Goal: Task Accomplishment & Management: Use online tool/utility

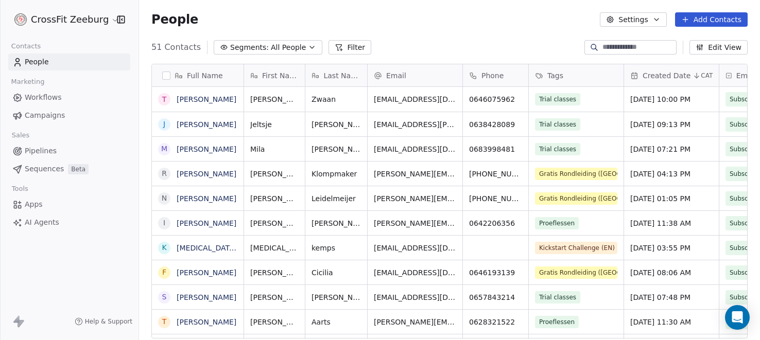
scroll to position [299, 621]
click at [36, 205] on div "How likely are you to recommend Swipe One to others? 0 1 2 3 4 5 6 7 8 9 10 Not…" at bounding box center [380, 170] width 760 height 340
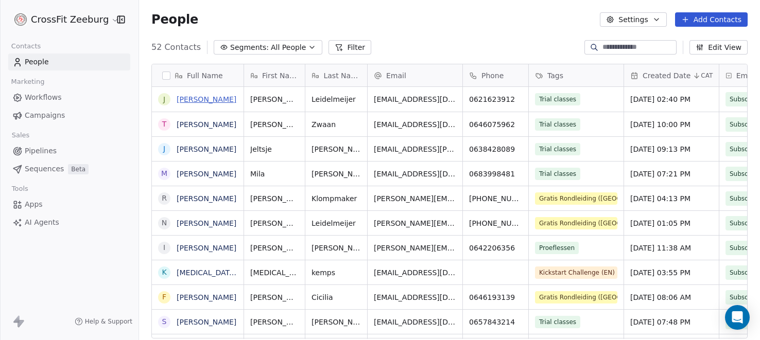
click at [207, 101] on link "[PERSON_NAME]" at bounding box center [207, 99] width 60 height 8
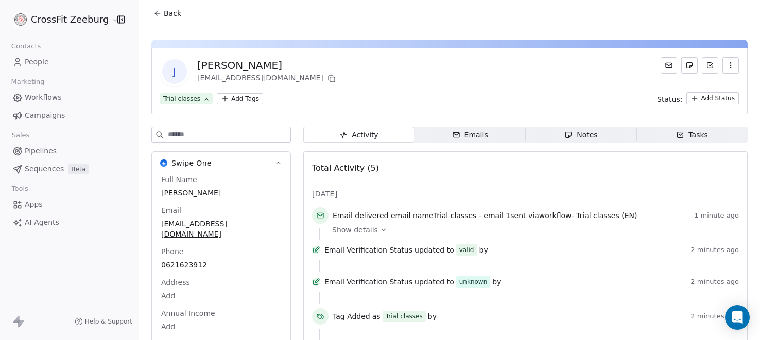
click at [731, 64] on icon "button" at bounding box center [731, 65] width 8 height 8
click at [709, 90] on div "Delete" at bounding box center [716, 88] width 69 height 16
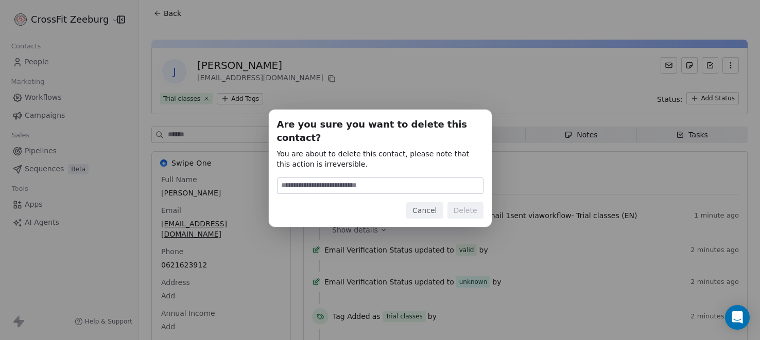
click at [378, 178] on input at bounding box center [380, 185] width 205 height 15
type input "******"
click at [475, 202] on button "Delete" at bounding box center [466, 210] width 36 height 16
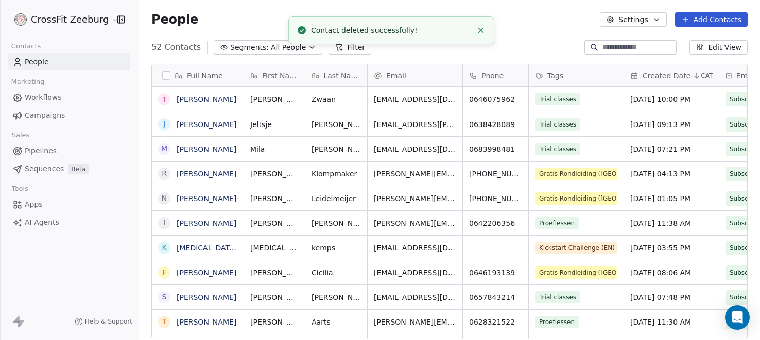
scroll to position [299, 621]
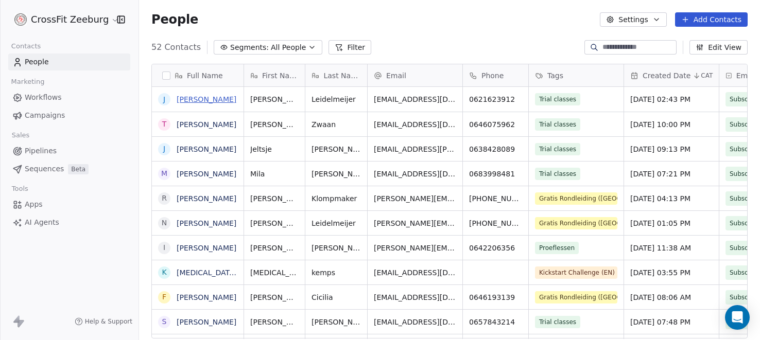
click at [214, 97] on link "[PERSON_NAME]" at bounding box center [207, 99] width 60 height 8
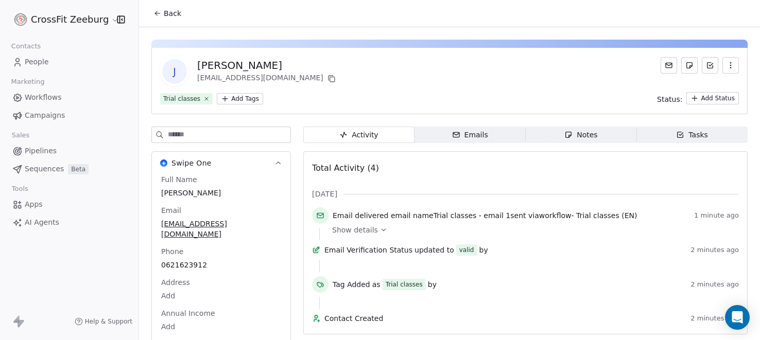
click at [728, 62] on icon "button" at bounding box center [731, 65] width 8 height 8
click at [706, 81] on div "Delete" at bounding box center [716, 88] width 69 height 16
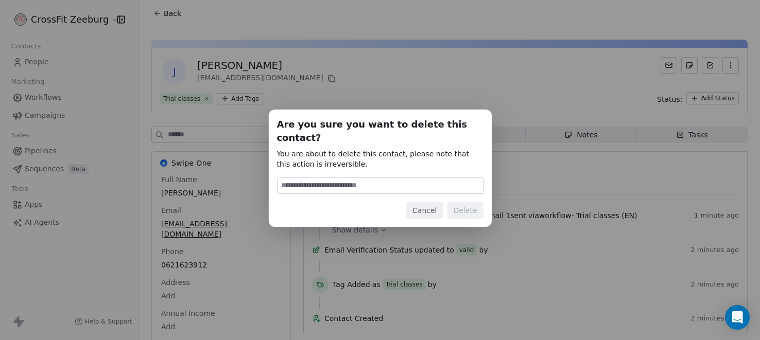
click at [428, 178] on input at bounding box center [380, 185] width 205 height 15
type input "******"
click at [471, 204] on button "Delete" at bounding box center [466, 210] width 36 height 16
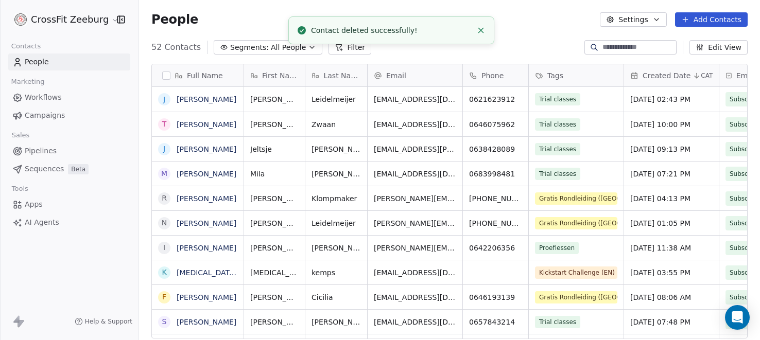
scroll to position [299, 621]
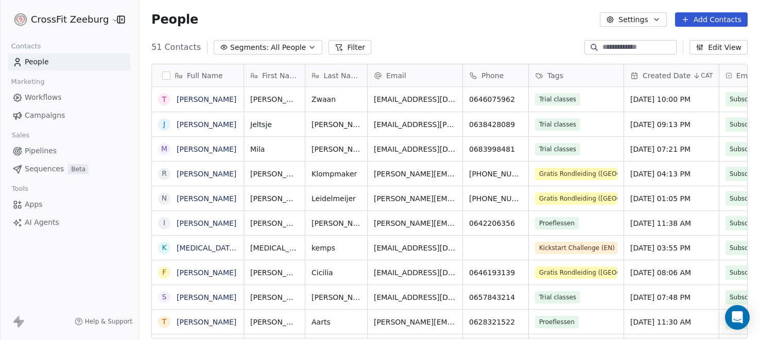
click at [42, 202] on link "Apps" at bounding box center [69, 204] width 122 height 17
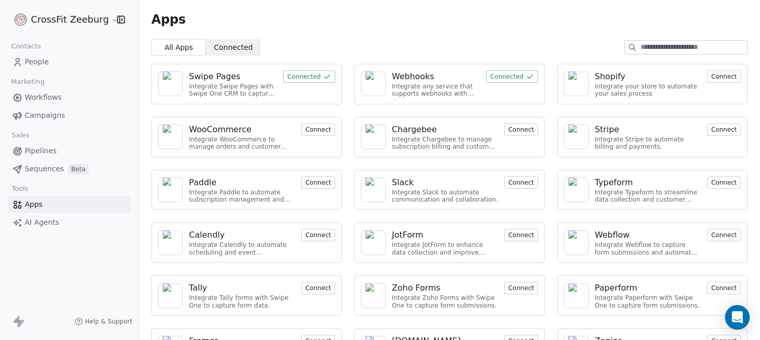
click at [404, 76] on div "Webhooks" at bounding box center [413, 77] width 42 height 12
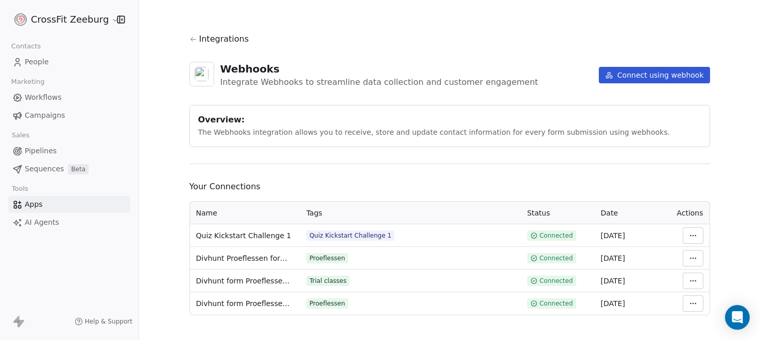
click at [650, 77] on button "Connect using webhook" at bounding box center [654, 75] width 111 height 16
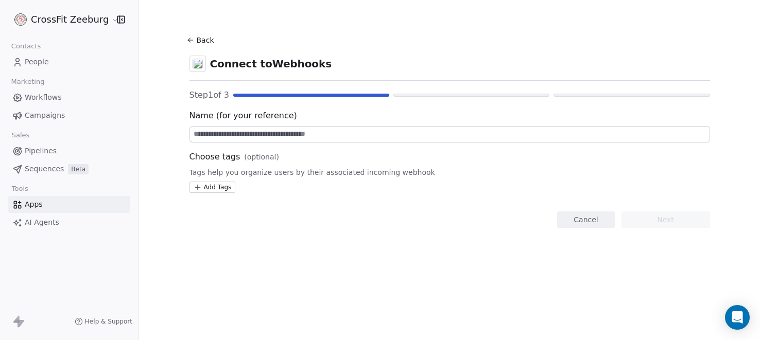
click at [288, 145] on div "Name (for your reference) Choose tags (optional) Tags help you organize users b…" at bounding box center [450, 151] width 521 height 83
click at [290, 135] on input at bounding box center [450, 134] width 520 height 15
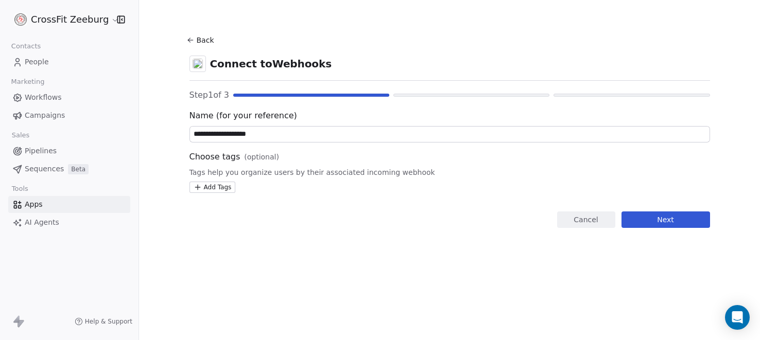
click at [227, 136] on input "**********" at bounding box center [450, 134] width 520 height 15
type input "**********"
click at [216, 186] on html "**********" at bounding box center [380, 170] width 760 height 340
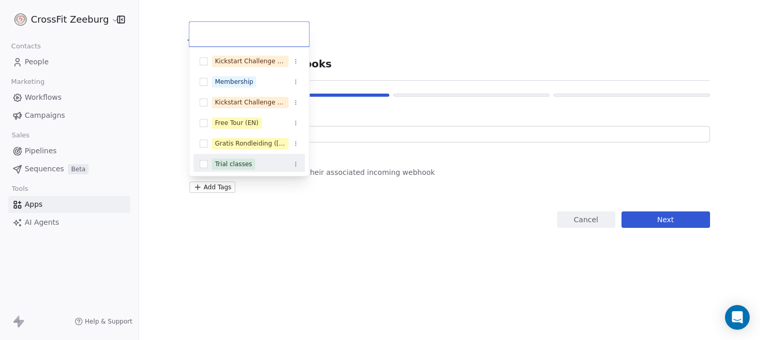
click at [262, 229] on html "**********" at bounding box center [380, 170] width 760 height 340
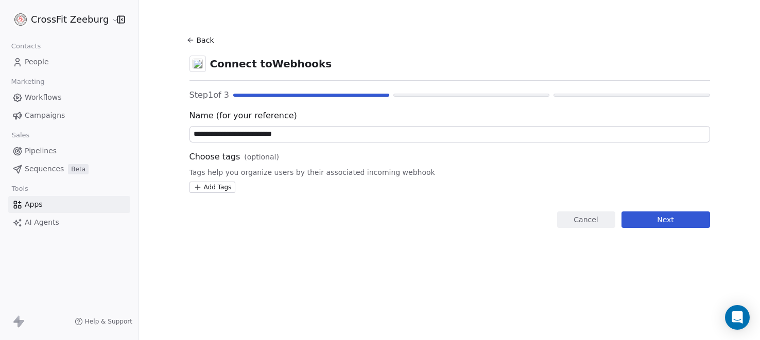
click at [660, 218] on button "Next" at bounding box center [666, 220] width 89 height 16
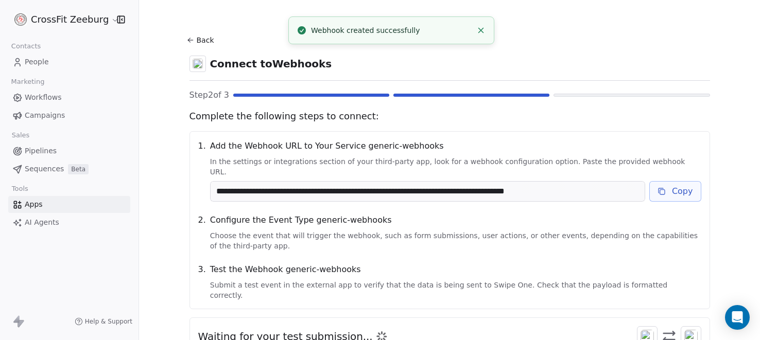
click at [680, 186] on button "Copy" at bounding box center [675, 191] width 52 height 21
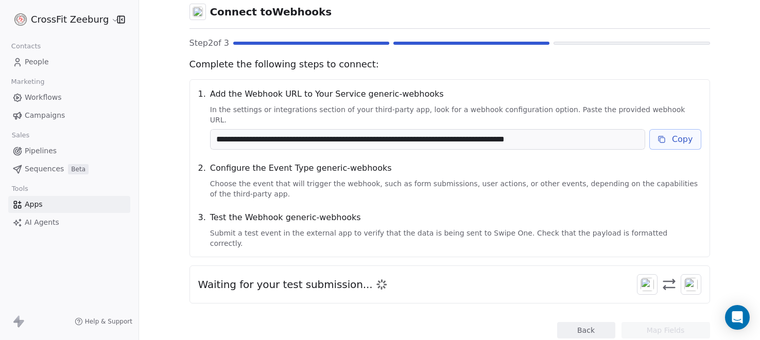
scroll to position [52, 0]
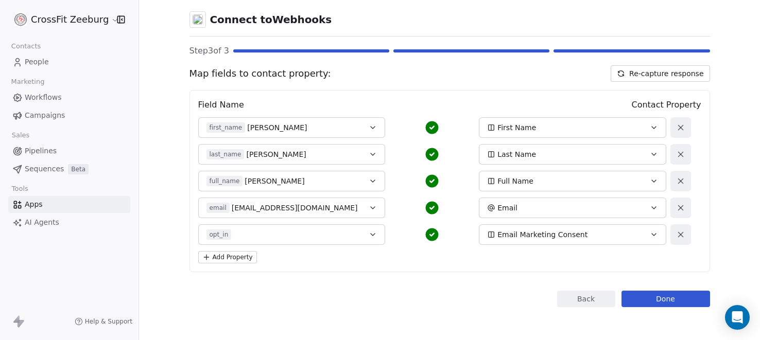
scroll to position [44, 0]
click at [280, 242] on button "opt_in" at bounding box center [291, 235] width 187 height 21
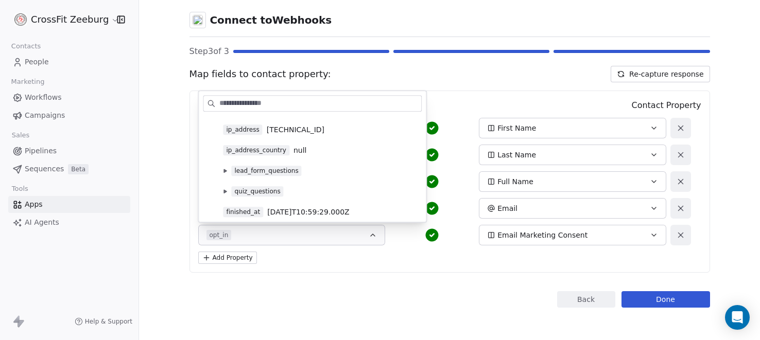
scroll to position [327, 0]
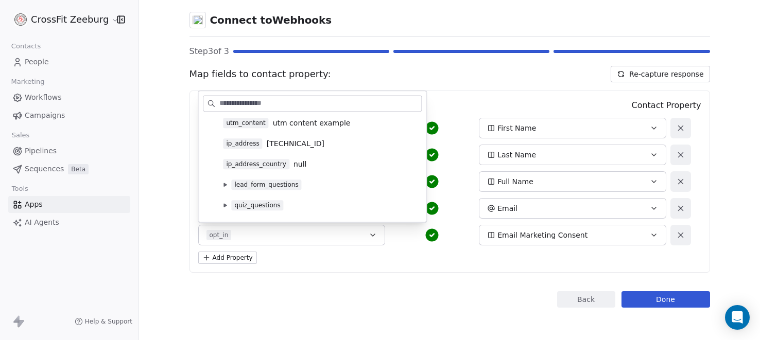
click at [426, 289] on div "Back Connect to Webhooks Step 3 of 3 Map fields to contact property: Re-capture…" at bounding box center [450, 148] width 521 height 319
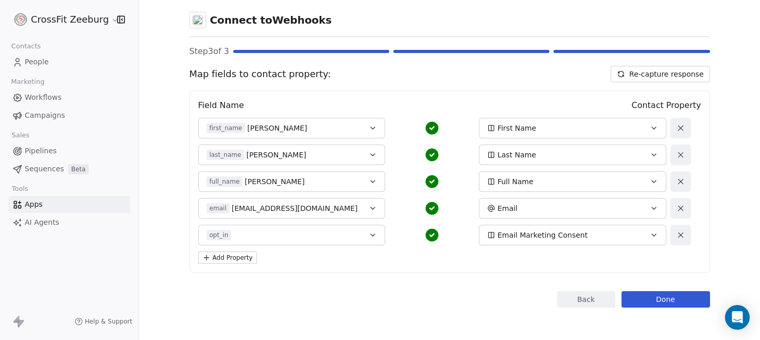
click at [682, 239] on button at bounding box center [681, 235] width 21 height 21
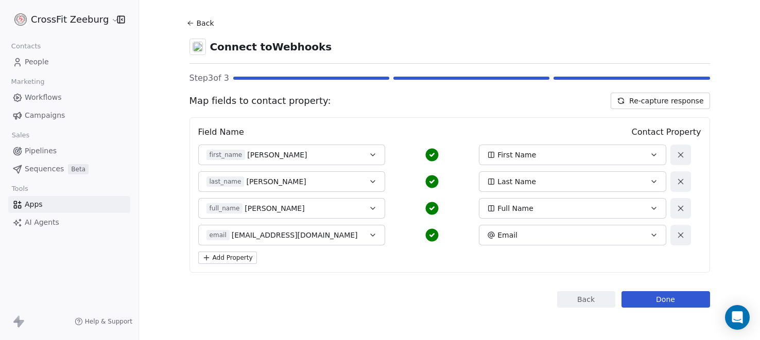
click at [227, 258] on button "Add Property" at bounding box center [227, 258] width 59 height 12
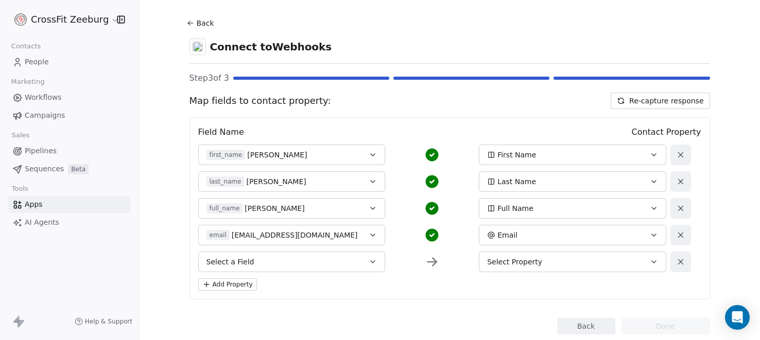
click at [304, 266] on button "Select a Field" at bounding box center [291, 262] width 187 height 21
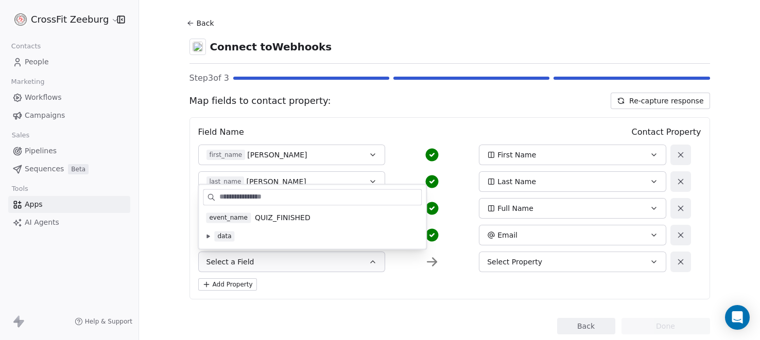
click at [204, 236] on button at bounding box center [208, 236] width 8 height 8
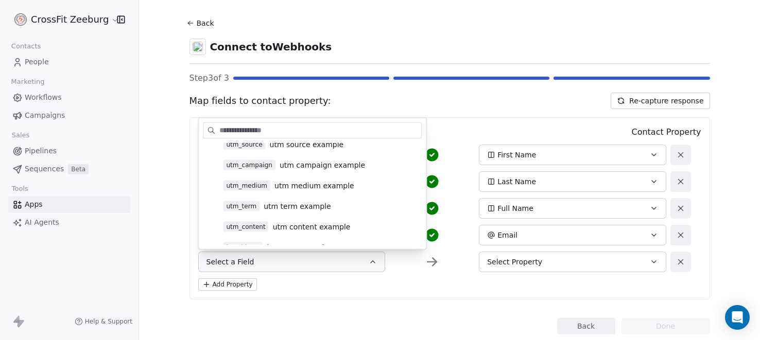
scroll to position [258, 0]
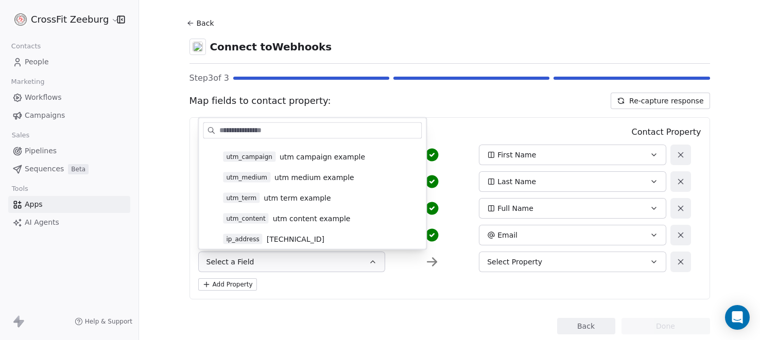
click at [357, 289] on div "Add Property" at bounding box center [449, 285] width 503 height 12
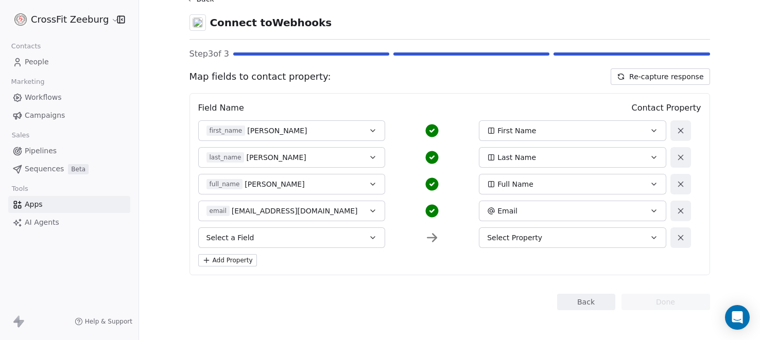
scroll to position [44, 0]
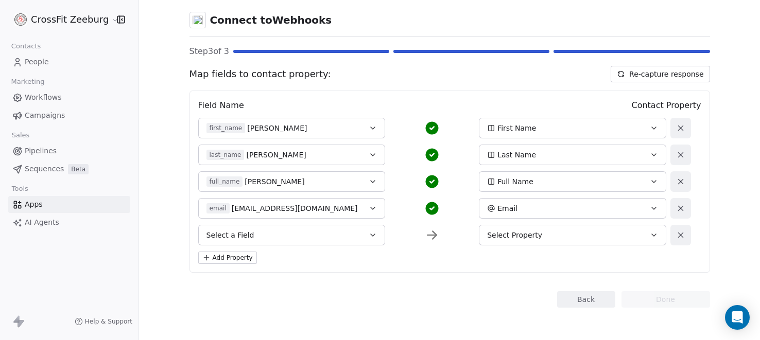
click at [668, 235] on div "Select a Field Select Property" at bounding box center [444, 235] width 493 height 21
click at [678, 234] on icon at bounding box center [680, 235] width 9 height 9
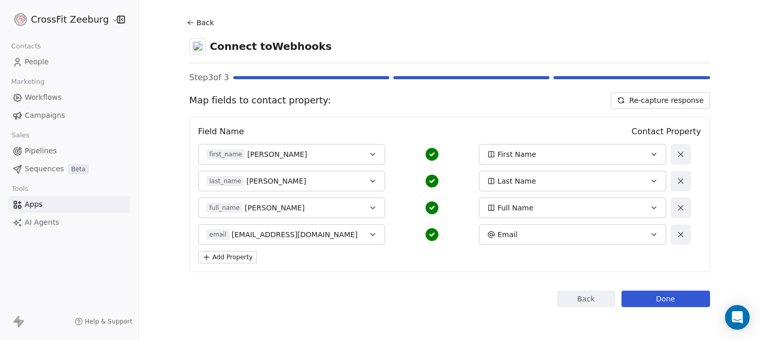
scroll to position [17, 0]
click at [673, 294] on button "Done" at bounding box center [666, 299] width 89 height 16
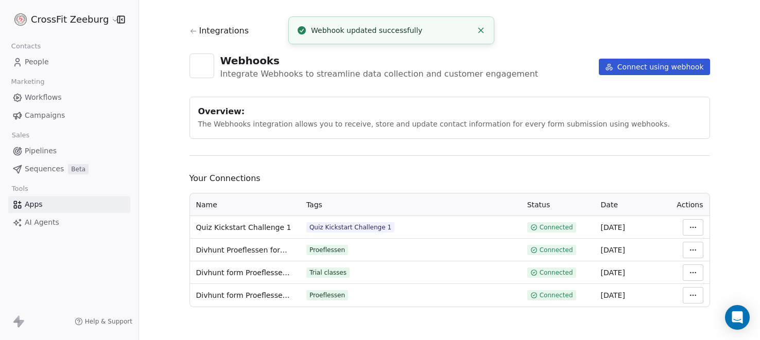
scroll to position [7, 0]
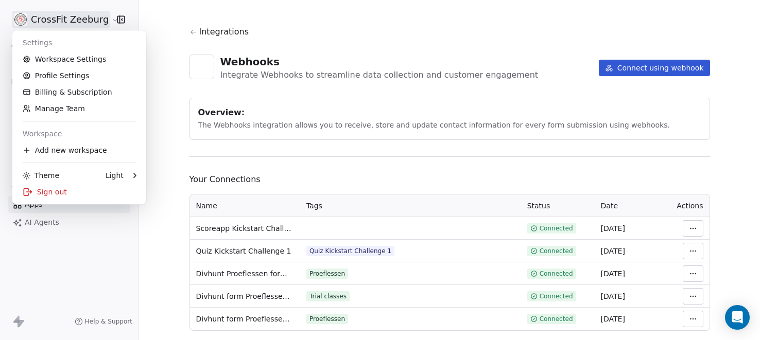
click at [105, 20] on html "CrossFit Zeeburg Contacts People Marketing Workflows Campaigns Sales Pipelines …" at bounding box center [380, 170] width 760 height 340
click at [71, 57] on link "Workspace Settings" at bounding box center [79, 59] width 126 height 16
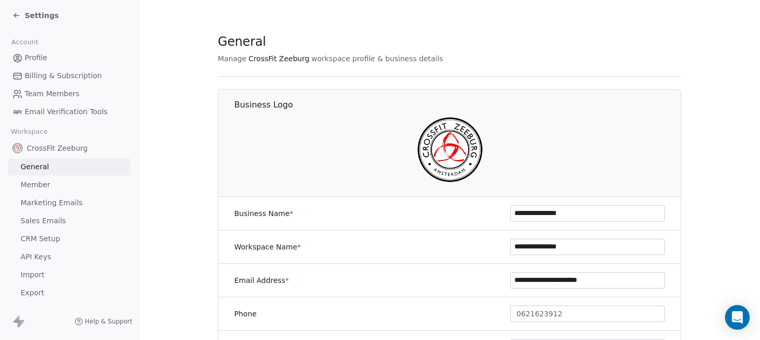
click at [45, 241] on span "CRM Setup" at bounding box center [41, 239] width 40 height 11
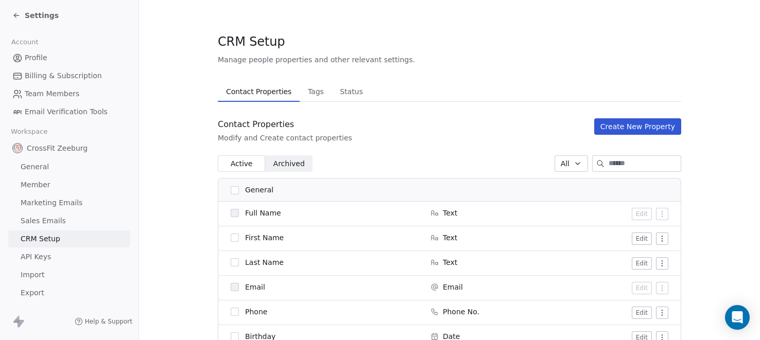
click at [312, 95] on span "Tags" at bounding box center [316, 91] width 24 height 14
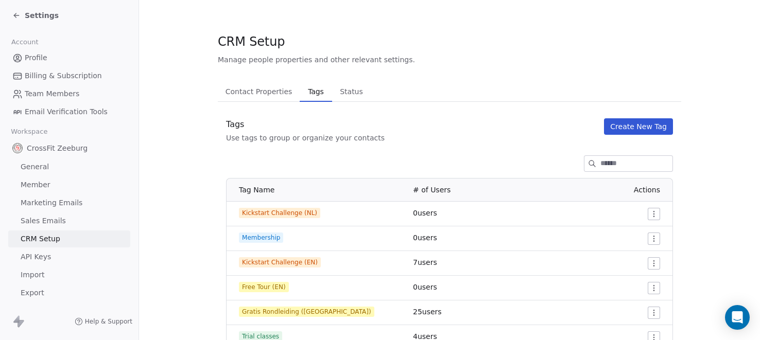
click at [643, 130] on button "Create New Tag" at bounding box center [638, 126] width 69 height 16
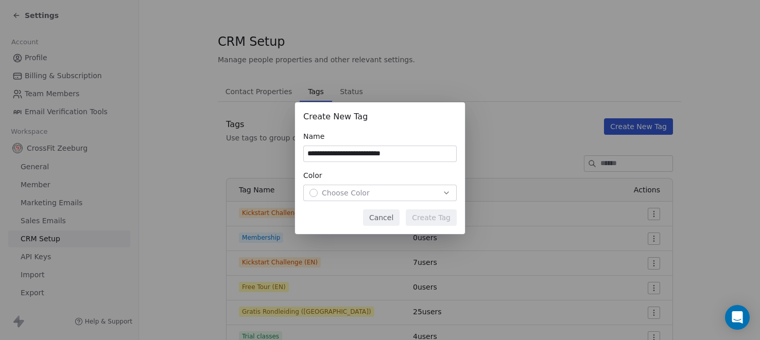
type input "**********"
click at [376, 197] on div "Choose Color" at bounding box center [380, 193] width 141 height 10
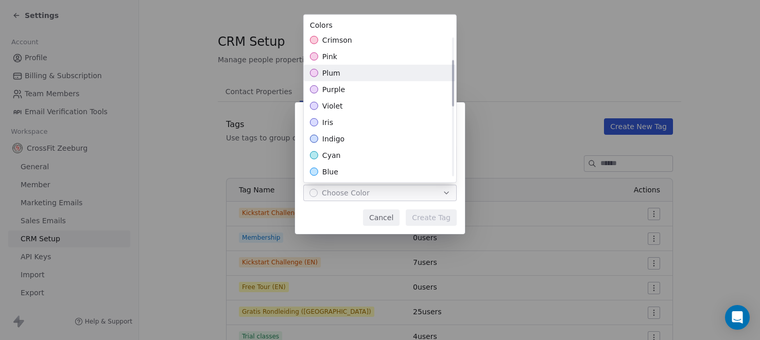
scroll to position [209, 0]
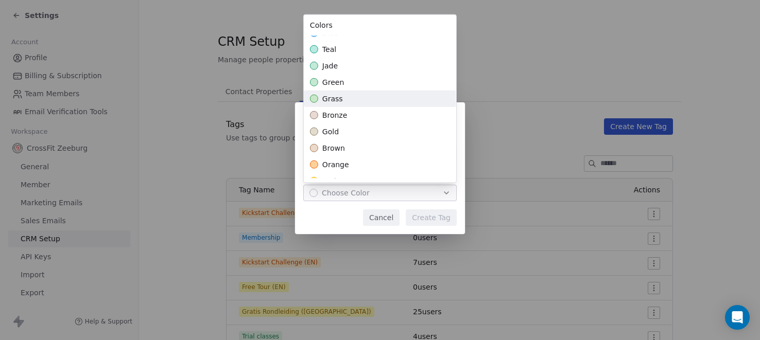
click at [361, 93] on div "grass" at bounding box center [380, 99] width 152 height 16
click at [441, 221] on div "**********" at bounding box center [380, 170] width 760 height 169
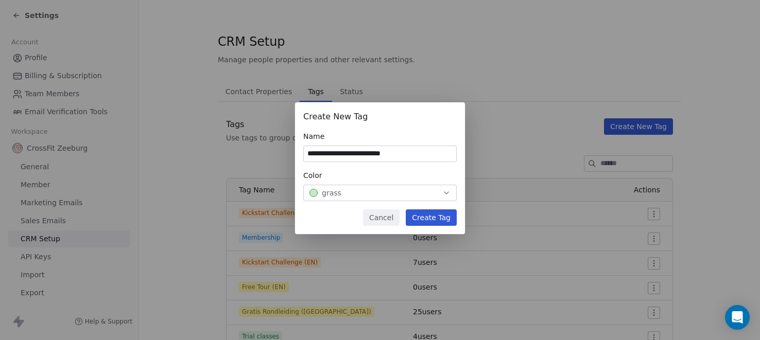
click at [437, 219] on button "Create Tag" at bounding box center [431, 218] width 51 height 16
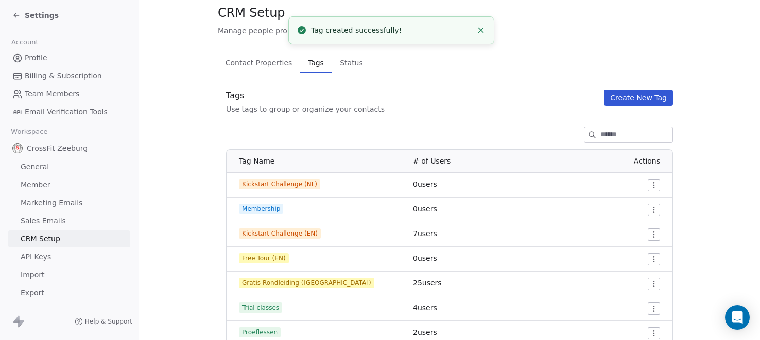
scroll to position [117, 0]
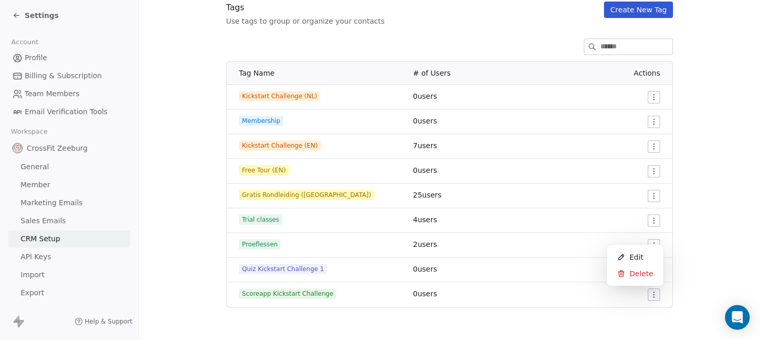
click at [650, 294] on html "Settings Account Profile Billing & Subscription Team Members Email Verification…" at bounding box center [380, 170] width 760 height 340
click at [635, 259] on span "Edit" at bounding box center [636, 257] width 14 height 10
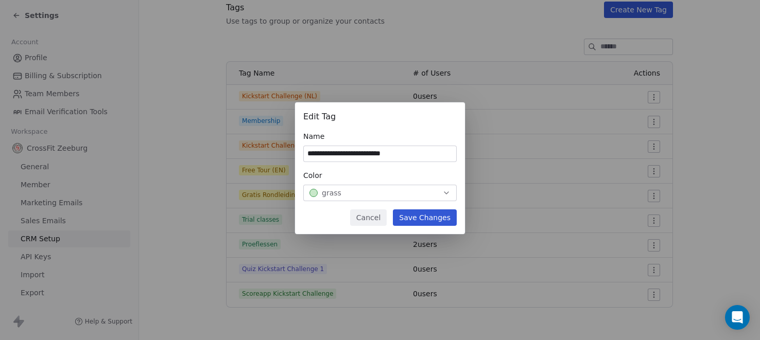
click at [357, 197] on div "grass" at bounding box center [380, 193] width 141 height 10
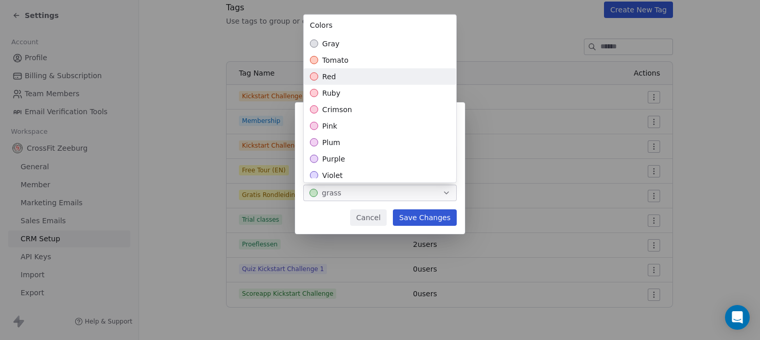
click at [370, 76] on div "red" at bounding box center [380, 76] width 152 height 16
click at [440, 217] on div "**********" at bounding box center [380, 170] width 760 height 169
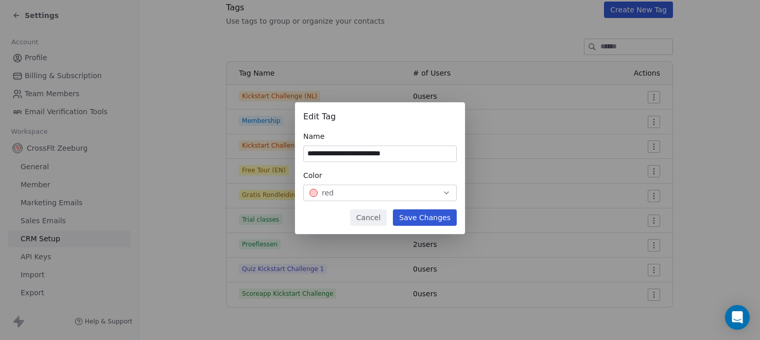
click at [440, 217] on button "Save Changes" at bounding box center [425, 218] width 64 height 16
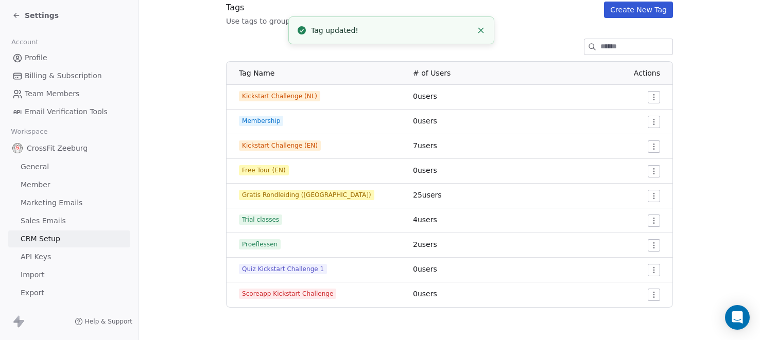
click at [658, 98] on html "Settings Account Profile Billing & Subscription Team Members Email Verification…" at bounding box center [380, 170] width 760 height 340
click at [630, 116] on span "Edit" at bounding box center [636, 117] width 14 height 10
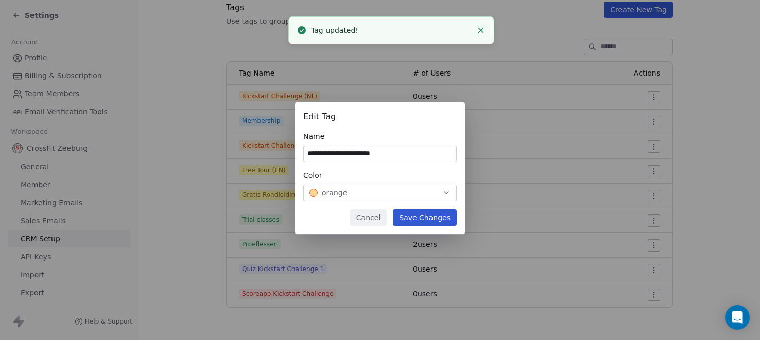
click at [342, 193] on span "orange" at bounding box center [334, 193] width 25 height 10
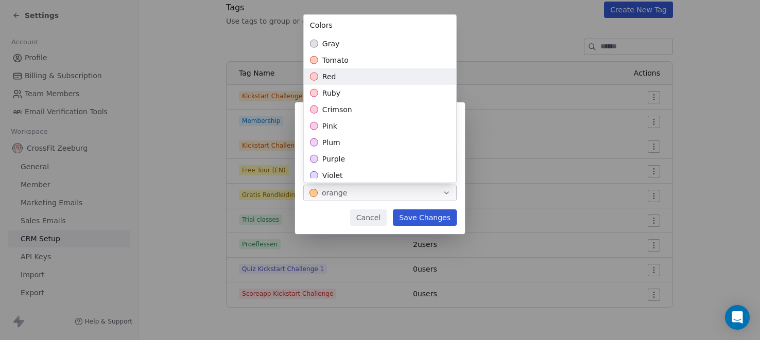
click at [335, 79] on div "red" at bounding box center [380, 76] width 152 height 16
click at [440, 222] on div "**********" at bounding box center [380, 170] width 760 height 169
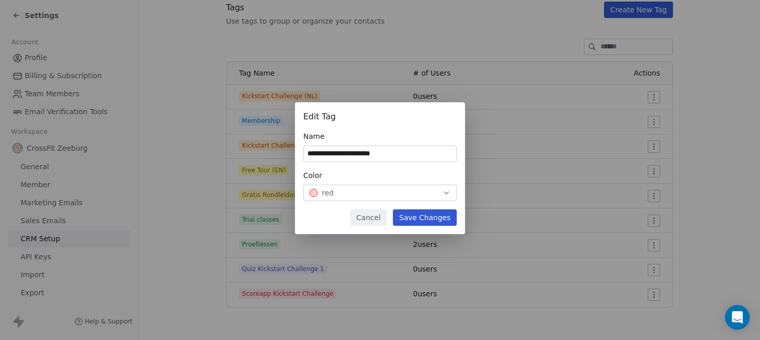
click at [437, 216] on button "Save Changes" at bounding box center [425, 218] width 64 height 16
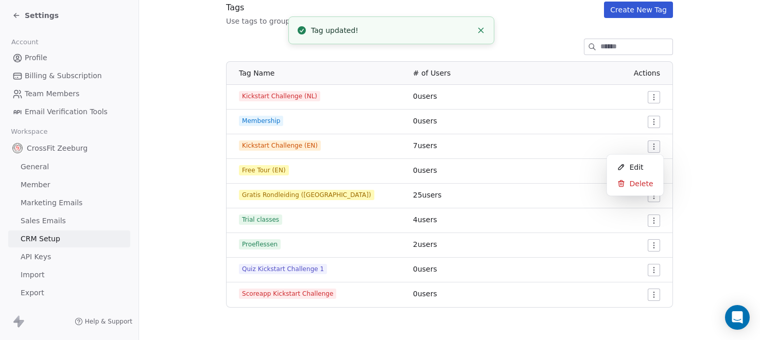
click at [656, 145] on html "Settings Account Profile Billing & Subscription Team Members Email Verification…" at bounding box center [380, 170] width 760 height 340
click at [621, 163] on icon at bounding box center [621, 167] width 8 height 8
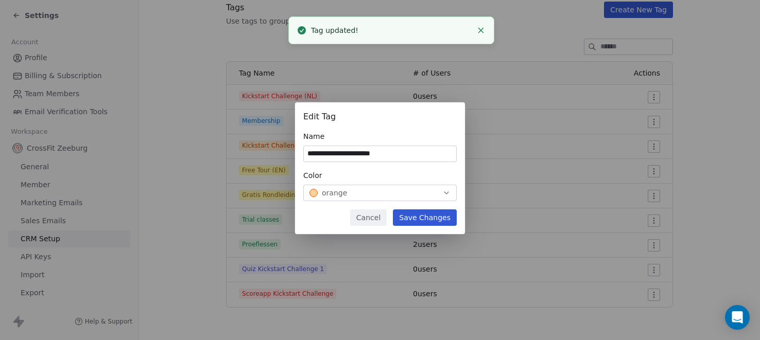
click at [378, 187] on button "orange" at bounding box center [379, 193] width 153 height 16
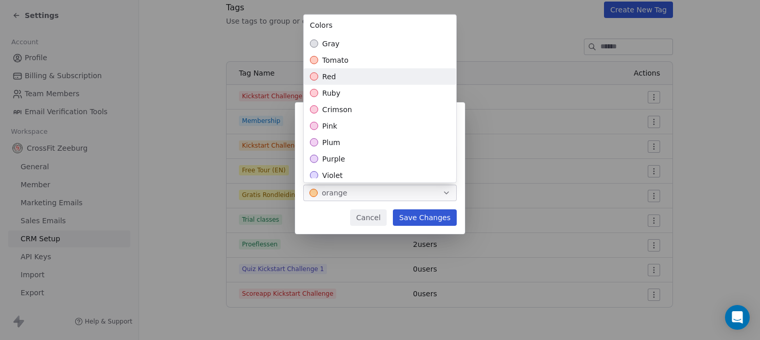
drag, startPoint x: 334, startPoint y: 81, endPoint x: 342, endPoint y: 98, distance: 19.1
click at [334, 81] on div "red" at bounding box center [380, 76] width 152 height 16
click at [427, 218] on div "**********" at bounding box center [380, 170] width 760 height 169
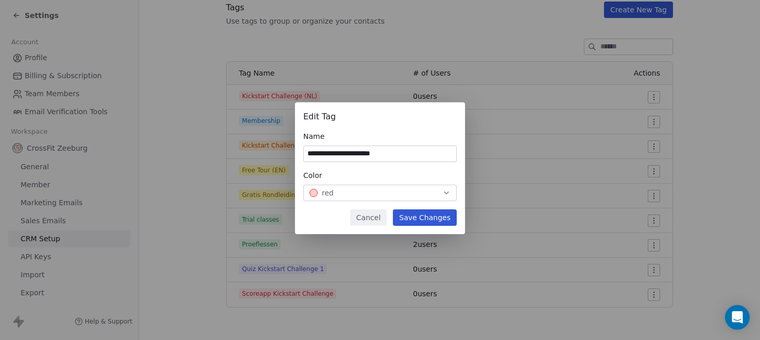
click at [427, 218] on button "Save Changes" at bounding box center [425, 218] width 64 height 16
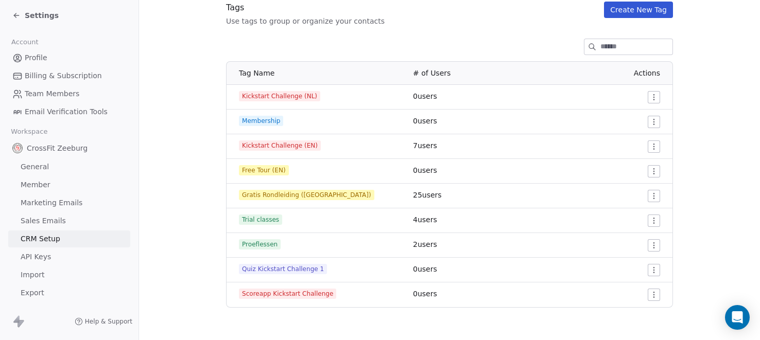
click at [15, 13] on icon at bounding box center [16, 15] width 8 height 8
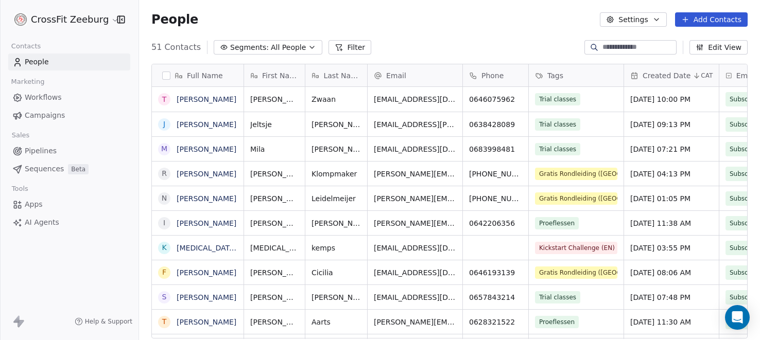
scroll to position [299, 621]
click at [35, 204] on span "Apps" at bounding box center [34, 204] width 18 height 11
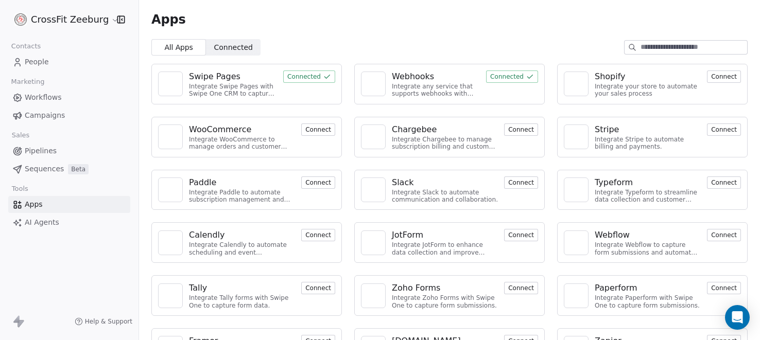
click at [422, 72] on div "Webhooks" at bounding box center [413, 77] width 42 height 12
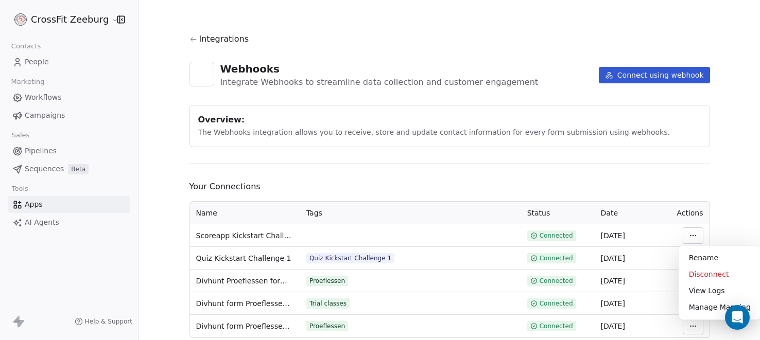
click at [696, 236] on html "CrossFit Zeeburg Contacts People Marketing Workflows Campaigns Sales Pipelines …" at bounding box center [380, 170] width 760 height 340
click at [697, 308] on div "Manage Mapping" at bounding box center [720, 307] width 74 height 16
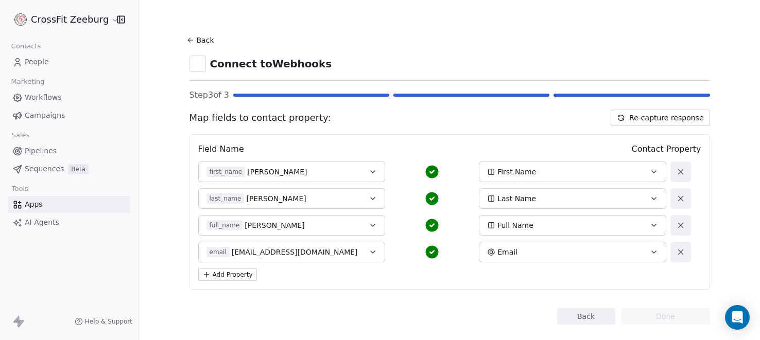
click at [572, 319] on button "Back" at bounding box center [586, 316] width 58 height 16
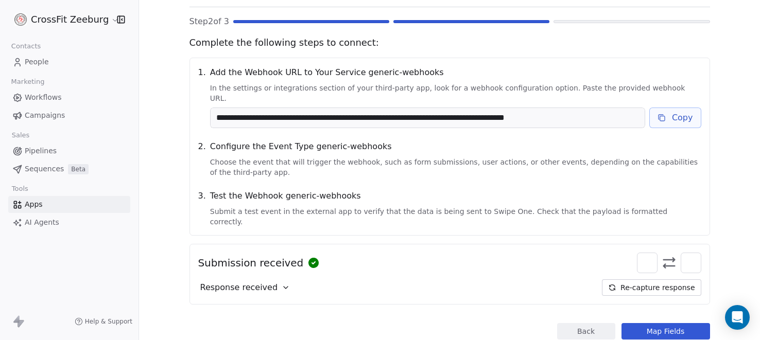
scroll to position [82, 0]
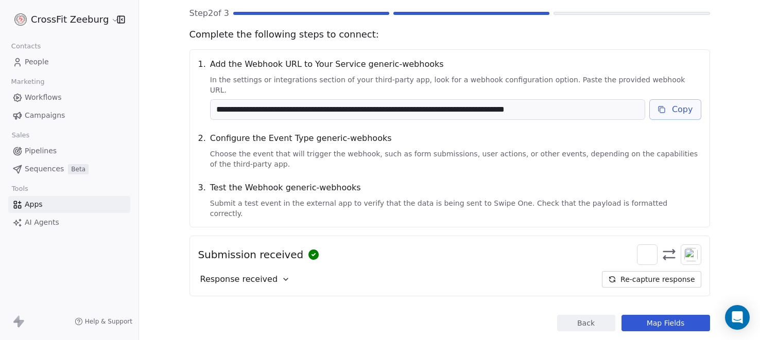
click at [587, 315] on button "Back" at bounding box center [586, 323] width 58 height 16
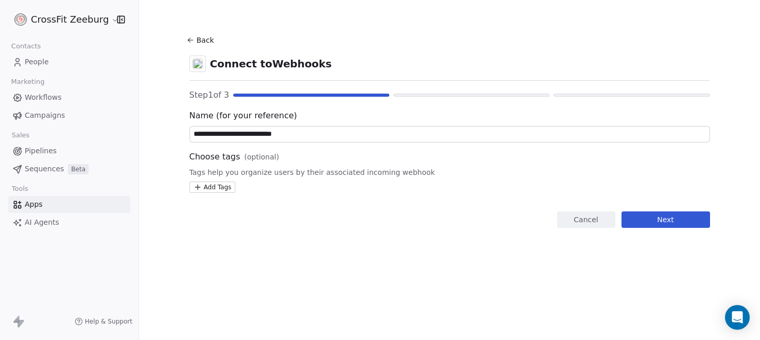
click at [208, 184] on html "**********" at bounding box center [380, 170] width 760 height 340
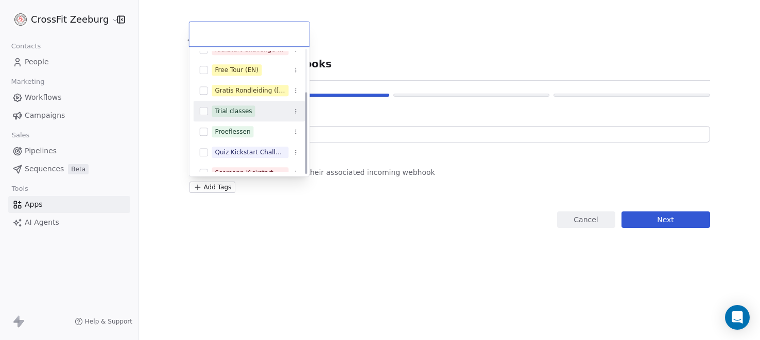
scroll to position [64, 0]
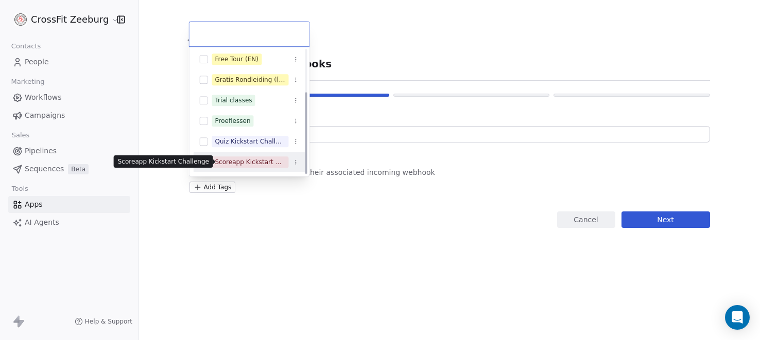
click at [251, 163] on div "Scoreapp Kickstart Challenge" at bounding box center [250, 162] width 71 height 9
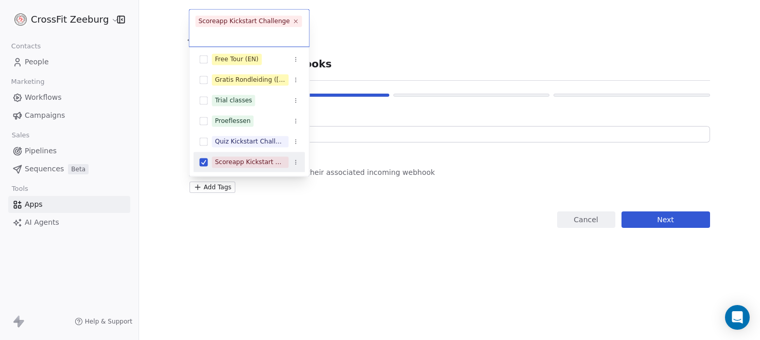
click at [459, 250] on html "**********" at bounding box center [380, 170] width 760 height 340
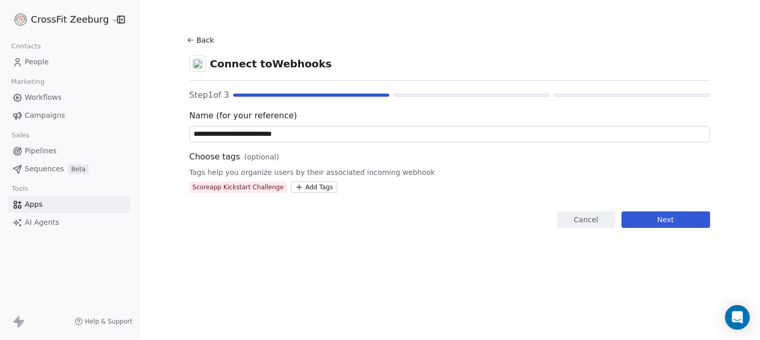
click at [680, 222] on button "Next" at bounding box center [666, 220] width 89 height 16
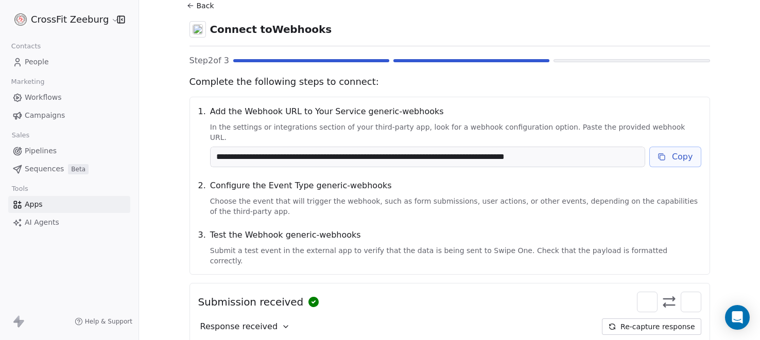
scroll to position [85, 0]
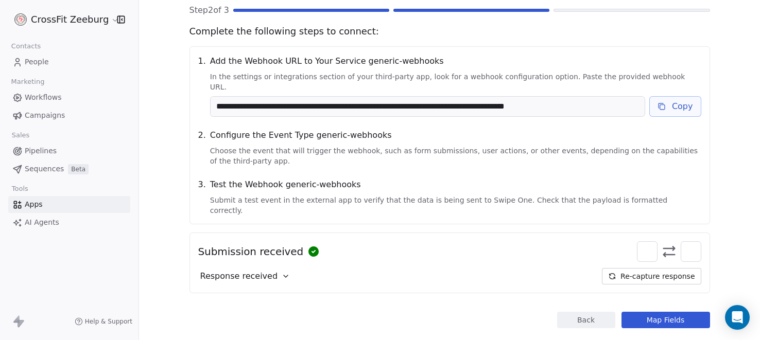
click at [663, 312] on button "Map Fields" at bounding box center [666, 320] width 89 height 16
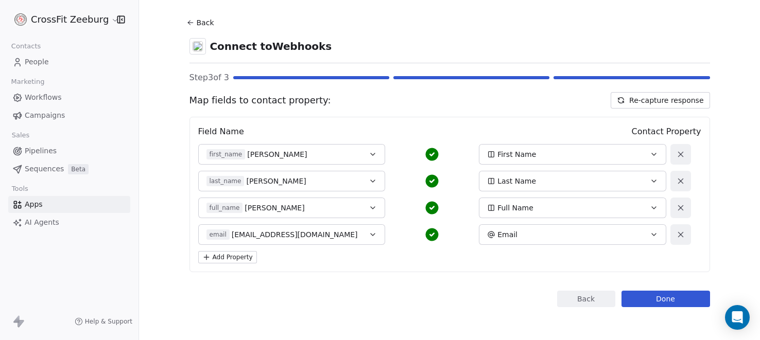
scroll to position [17, 0]
click at [663, 297] on button "Done" at bounding box center [666, 299] width 89 height 16
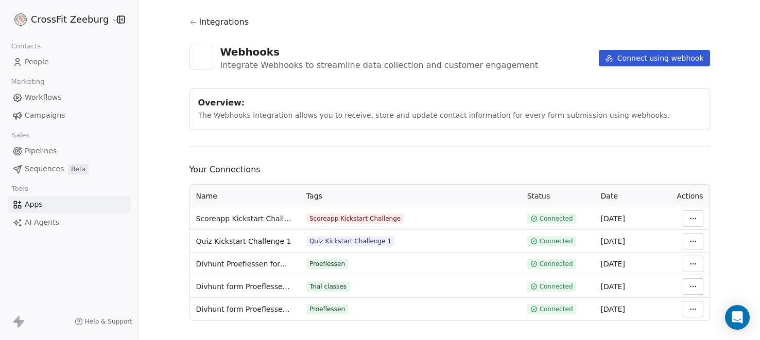
click at [685, 215] on html "CrossFit Zeeburg Contacts People Marketing Workflows Campaigns Sales Pipelines …" at bounding box center [380, 170] width 760 height 340
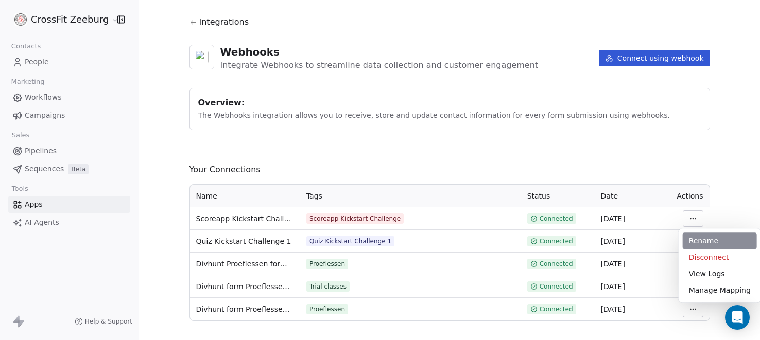
click at [699, 239] on div "Rename" at bounding box center [720, 241] width 74 height 16
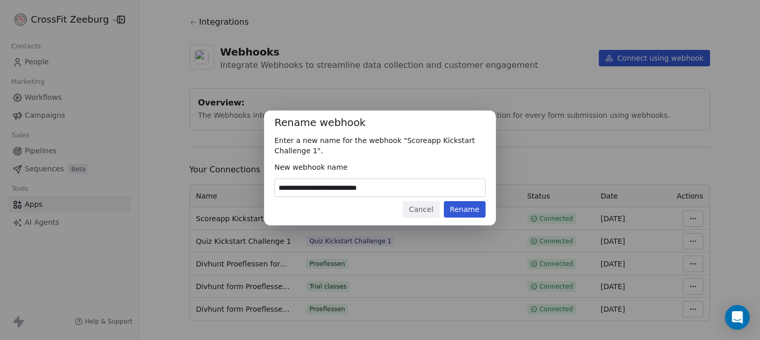
click at [420, 192] on input "**********" at bounding box center [380, 188] width 210 height 18
type input "**********"
click at [474, 211] on button "Rename" at bounding box center [465, 209] width 42 height 16
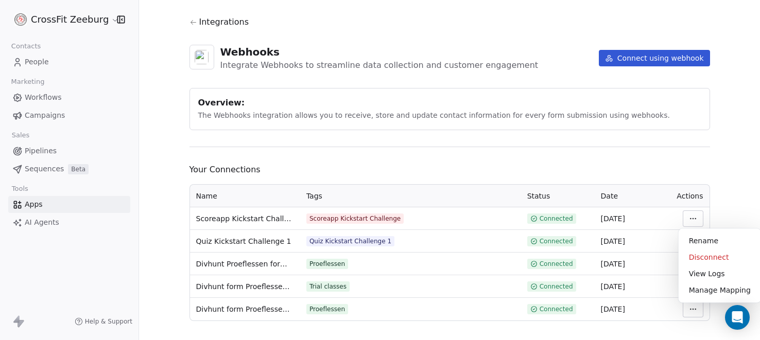
click at [694, 220] on html "CrossFit Zeeburg Contacts People Marketing Workflows Campaigns Sales Pipelines …" at bounding box center [380, 170] width 760 height 340
click at [706, 291] on div "Manage Mapping" at bounding box center [720, 290] width 74 height 16
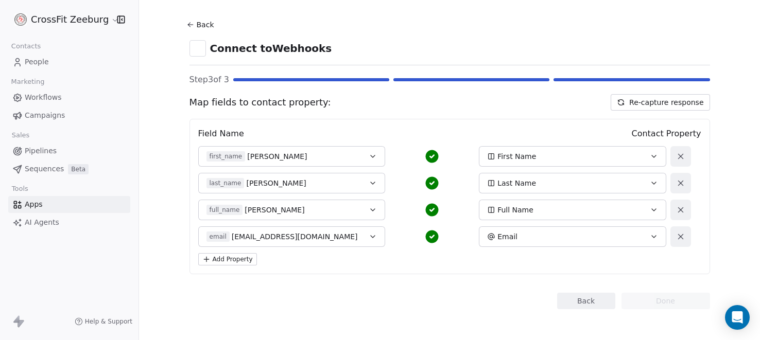
scroll to position [17, 0]
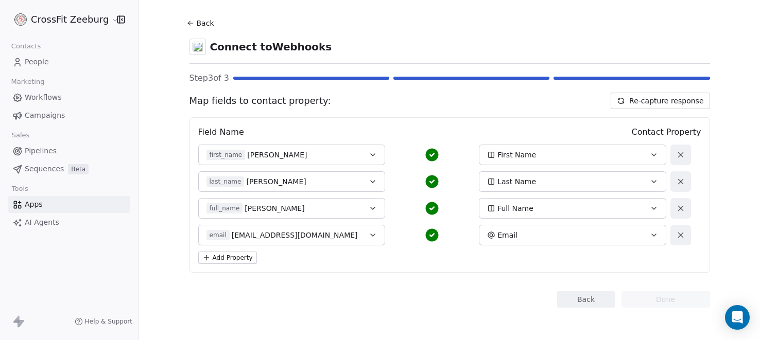
click at [592, 296] on button "Back" at bounding box center [586, 299] width 58 height 16
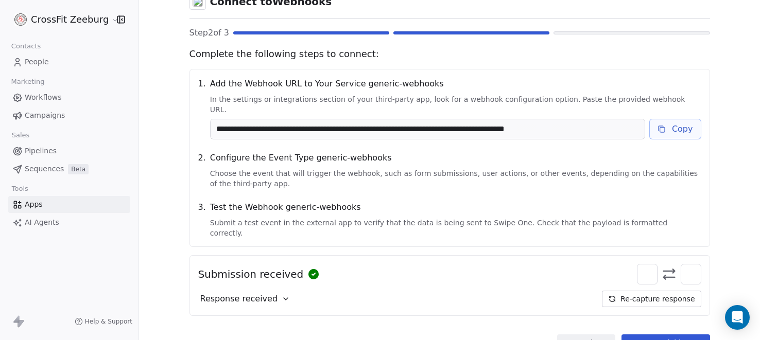
scroll to position [85, 0]
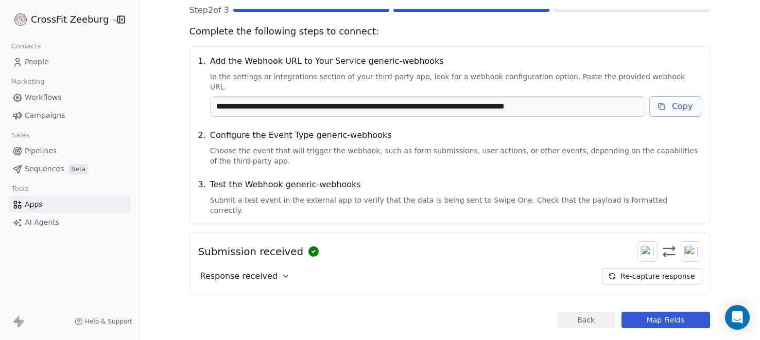
click at [658, 268] on button "Re-capture response" at bounding box center [651, 276] width 99 height 16
click at [671, 312] on button "Map Fields" at bounding box center [666, 320] width 89 height 16
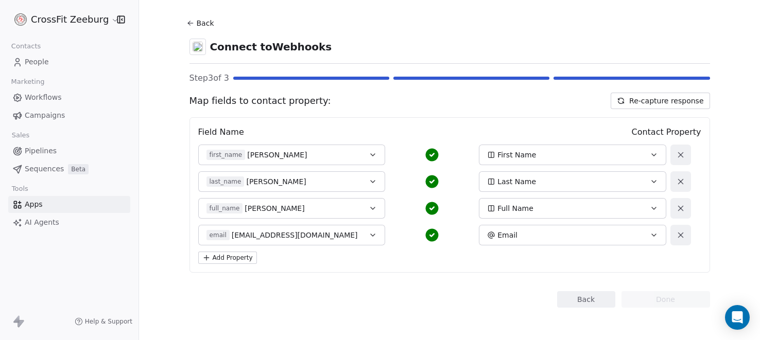
click at [239, 260] on button "Add Property" at bounding box center [227, 258] width 59 height 12
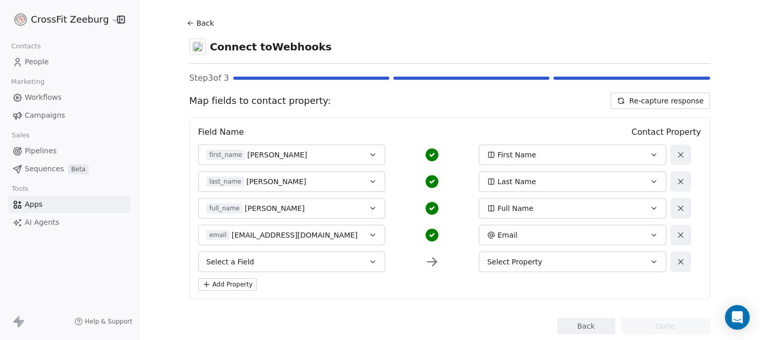
click at [275, 259] on button "Select a Field" at bounding box center [291, 262] width 187 height 21
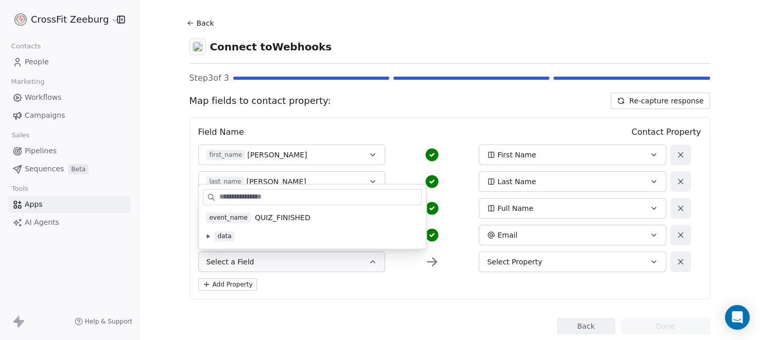
click at [229, 237] on span "data" at bounding box center [224, 236] width 20 height 10
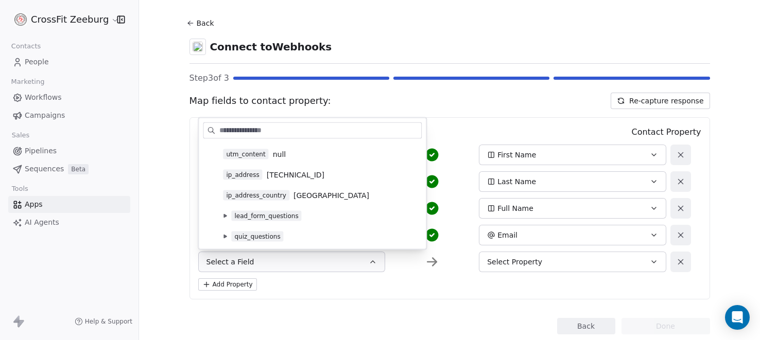
scroll to position [323, 0]
click at [225, 211] on button at bounding box center [225, 215] width 8 height 8
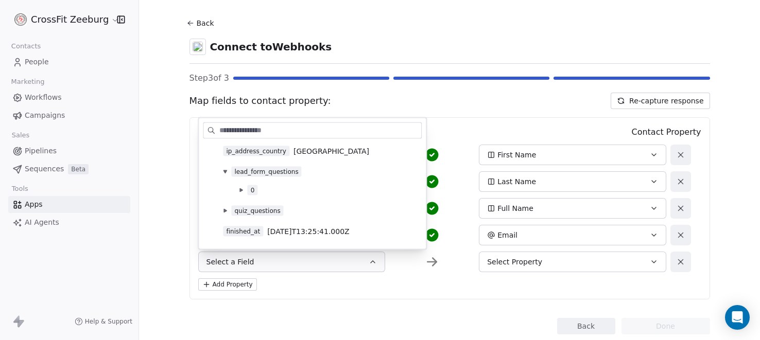
scroll to position [399, 0]
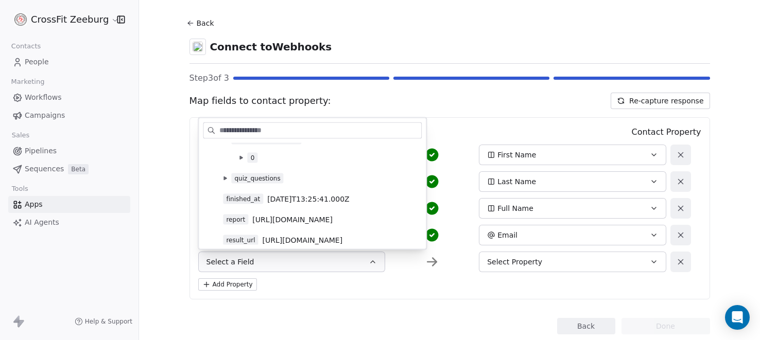
click at [235, 156] on div "0" at bounding box center [312, 158] width 219 height 16
click at [238, 156] on button at bounding box center [241, 158] width 8 height 8
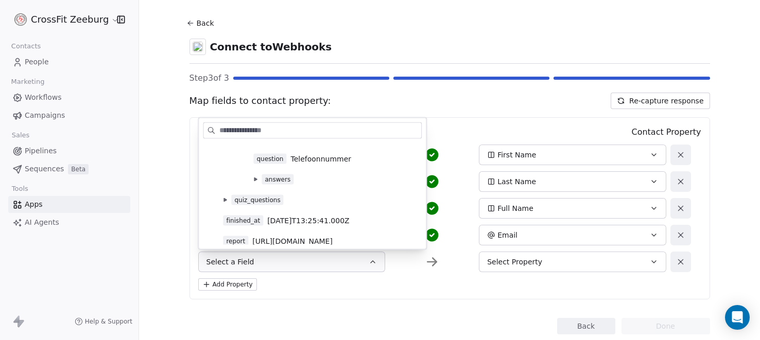
scroll to position [450, 0]
click at [255, 175] on icon at bounding box center [255, 177] width 3 height 4
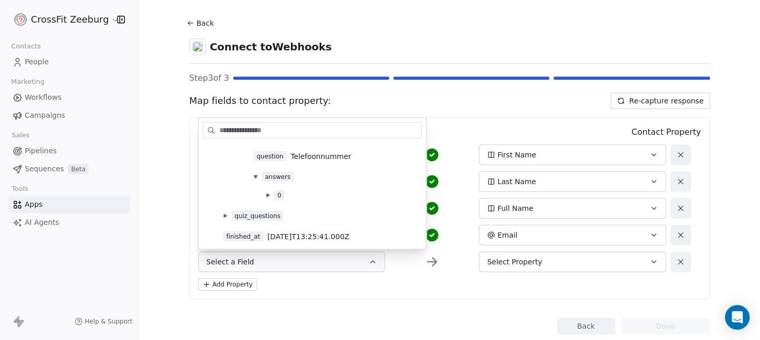
click at [265, 192] on button at bounding box center [268, 196] width 8 height 8
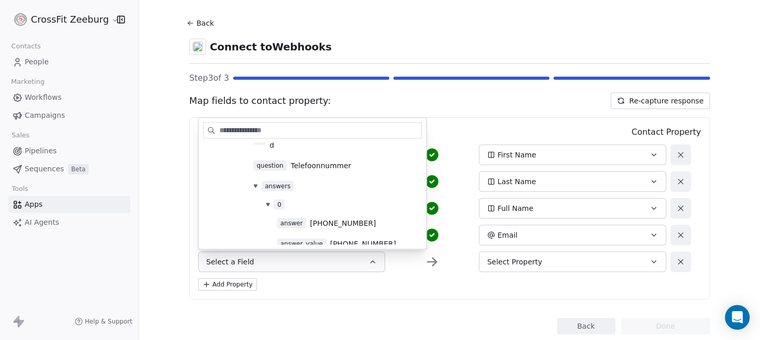
scroll to position [440, 0]
click at [313, 162] on span "Telefoonnummer" at bounding box center [320, 167] width 61 height 10
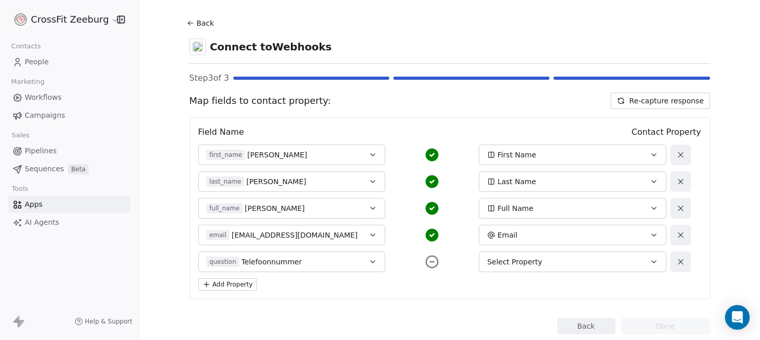
click at [510, 258] on span "Select Property" at bounding box center [514, 262] width 55 height 10
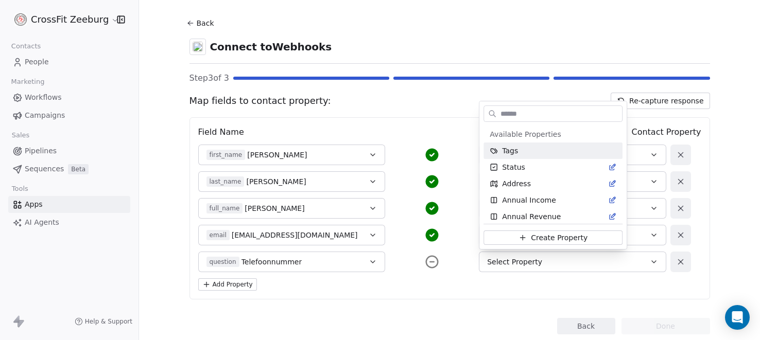
click at [345, 258] on html "CrossFit Zeeburg Contacts People Marketing Workflows Campaigns Sales Pipelines …" at bounding box center [380, 170] width 760 height 340
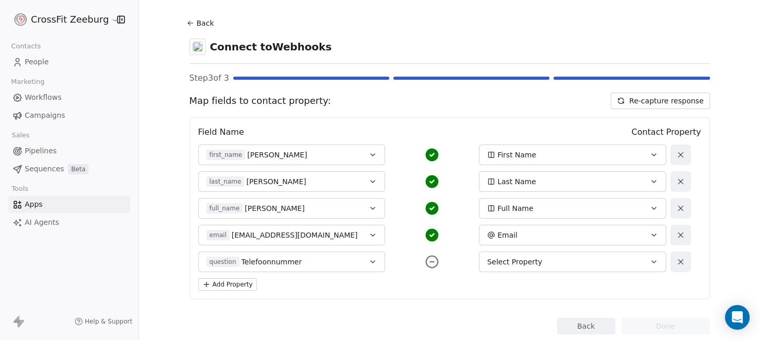
click at [344, 257] on div "question Telefoonnummer" at bounding box center [284, 262] width 154 height 10
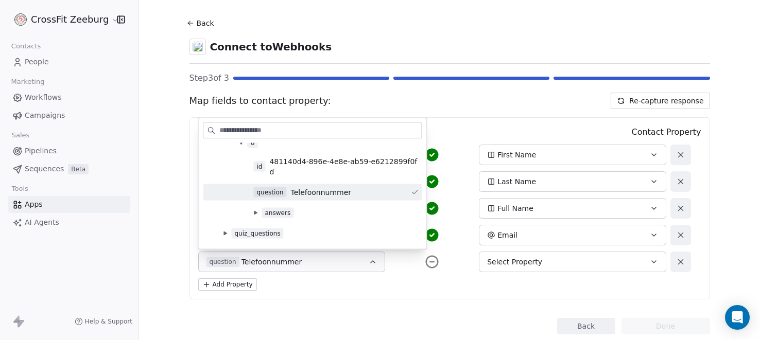
scroll to position [429, 0]
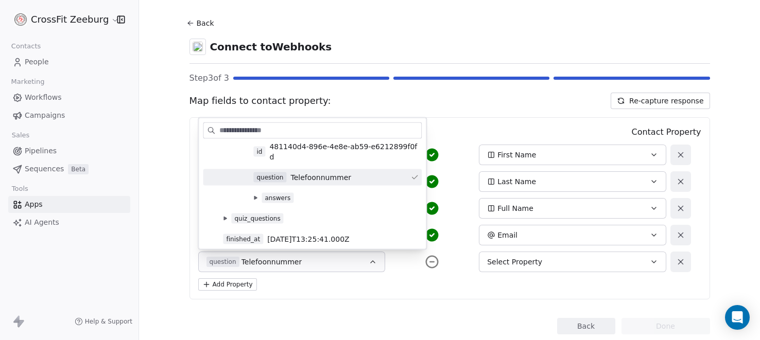
click at [254, 196] on icon at bounding box center [255, 198] width 3 height 4
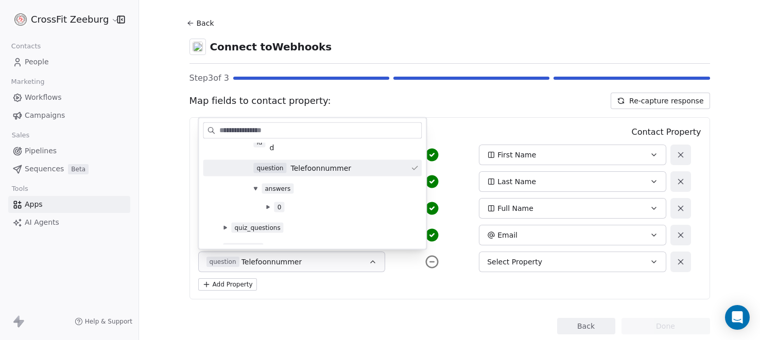
scroll to position [447, 0]
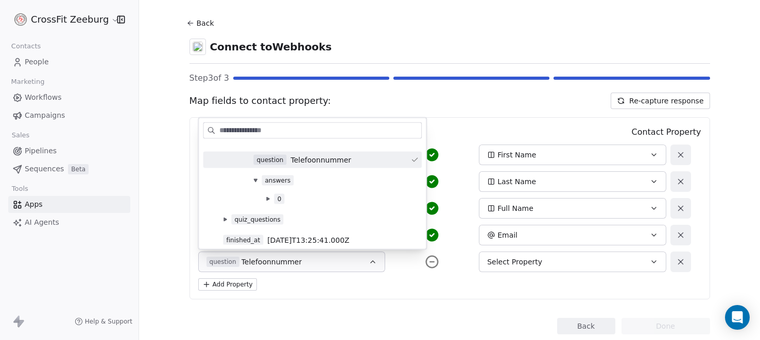
click at [264, 195] on button at bounding box center [268, 199] width 8 height 8
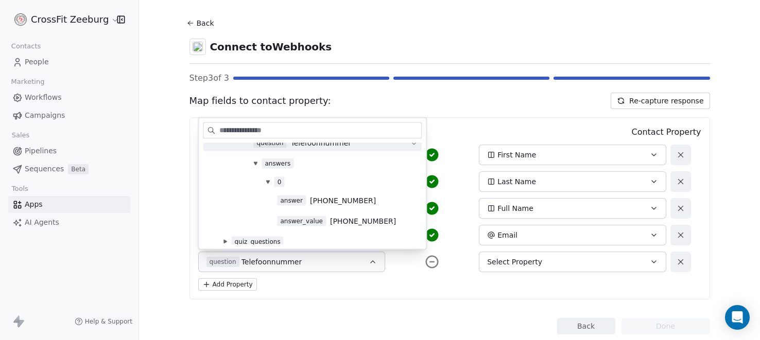
scroll to position [464, 0]
click at [330, 196] on span "[PHONE_NUMBER]" at bounding box center [343, 201] width 66 height 10
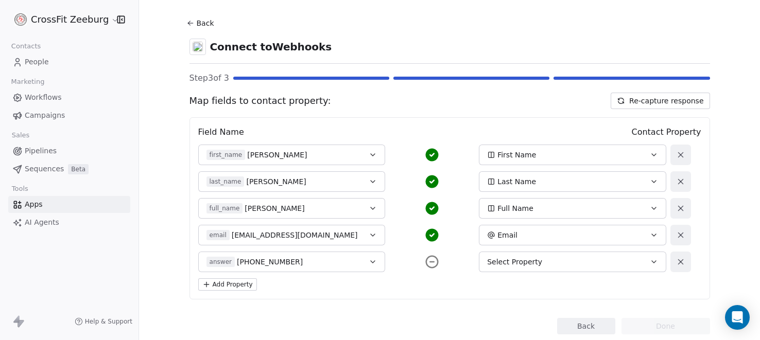
click at [522, 255] on button "Select Property" at bounding box center [572, 262] width 187 height 21
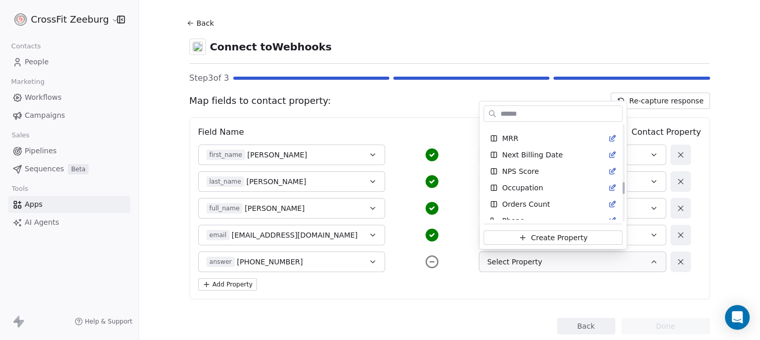
scroll to position [531, 0]
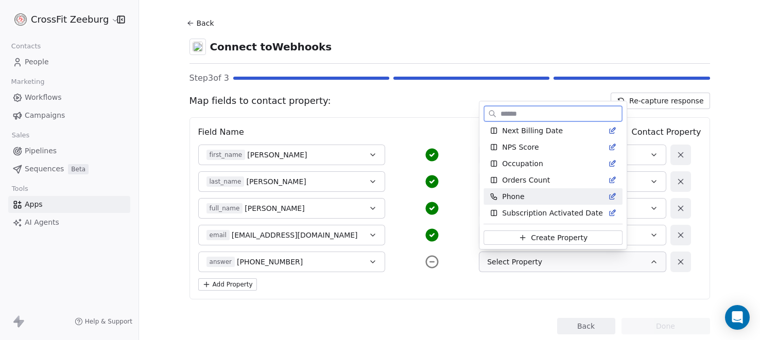
click at [530, 196] on div "Phone" at bounding box center [553, 197] width 127 height 10
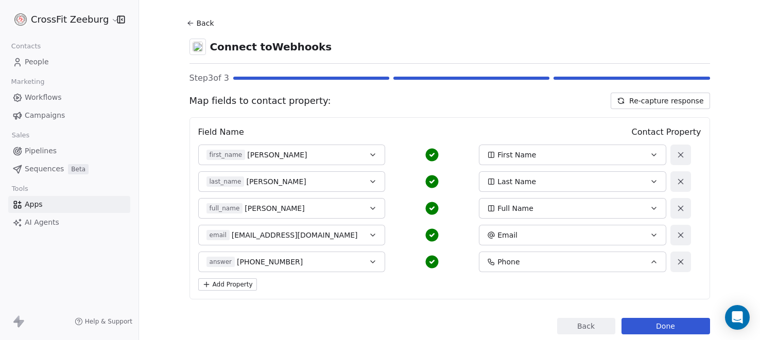
click at [665, 328] on button "Done" at bounding box center [666, 326] width 89 height 16
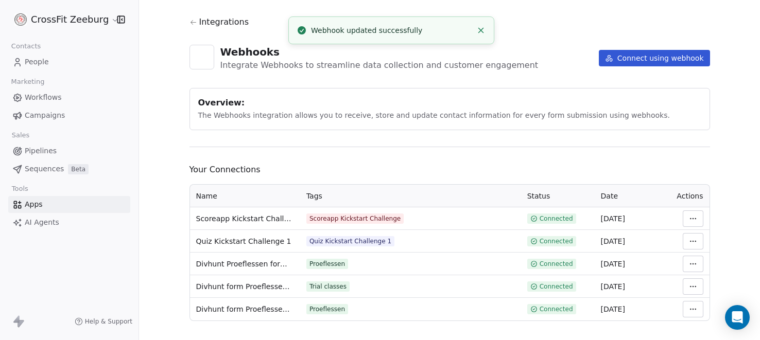
click at [53, 57] on link "People" at bounding box center [69, 62] width 122 height 17
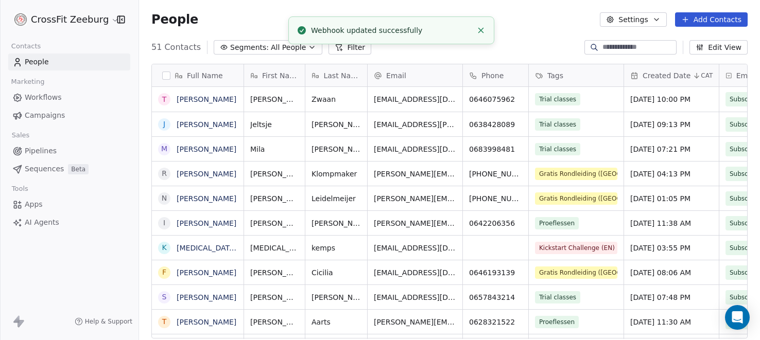
scroll to position [299, 621]
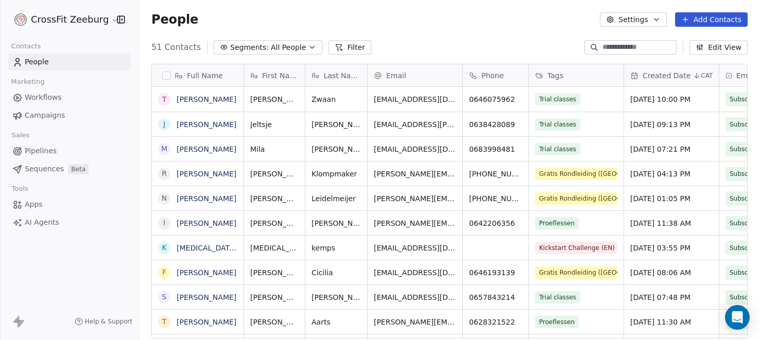
click at [29, 204] on span "Apps" at bounding box center [34, 204] width 18 height 11
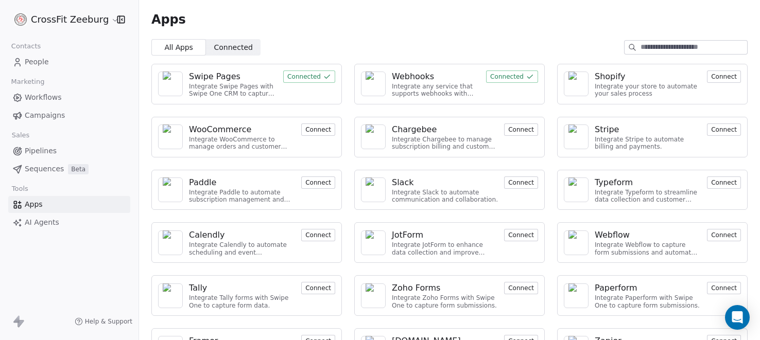
click at [411, 74] on div "Webhooks" at bounding box center [413, 77] width 42 height 12
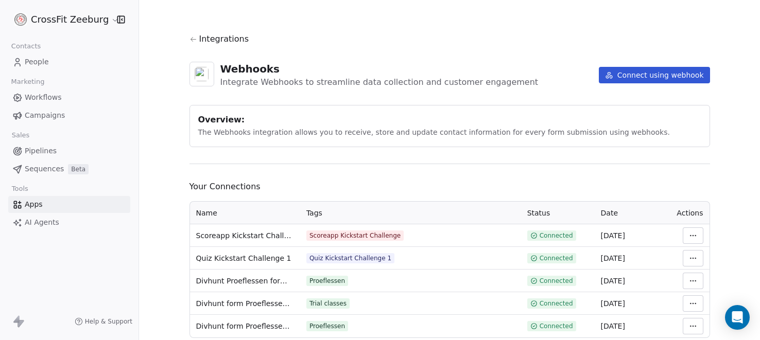
click at [39, 62] on span "People" at bounding box center [37, 62] width 24 height 11
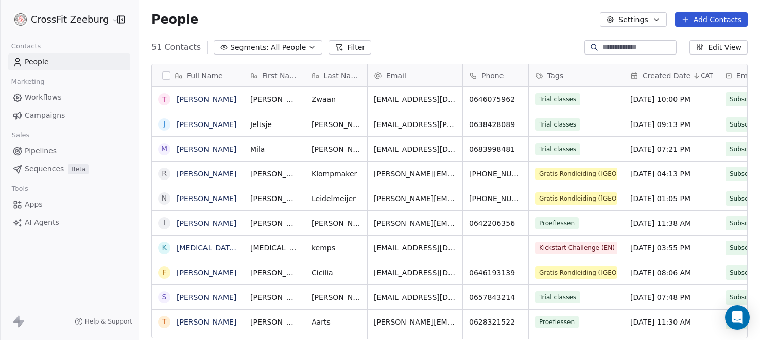
scroll to position [299, 621]
click at [32, 207] on span "Apps" at bounding box center [34, 204] width 18 height 11
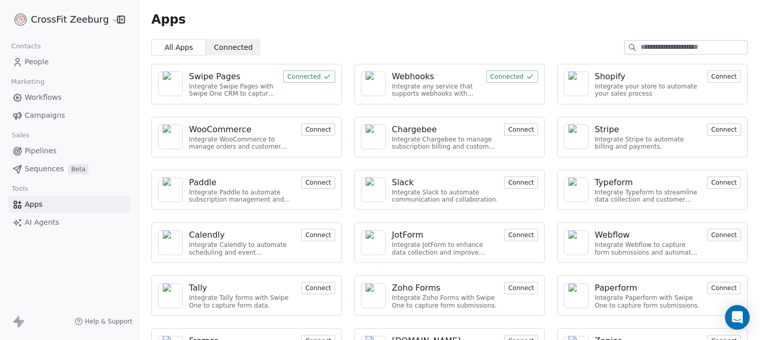
click at [420, 78] on div "Webhooks" at bounding box center [413, 77] width 42 height 12
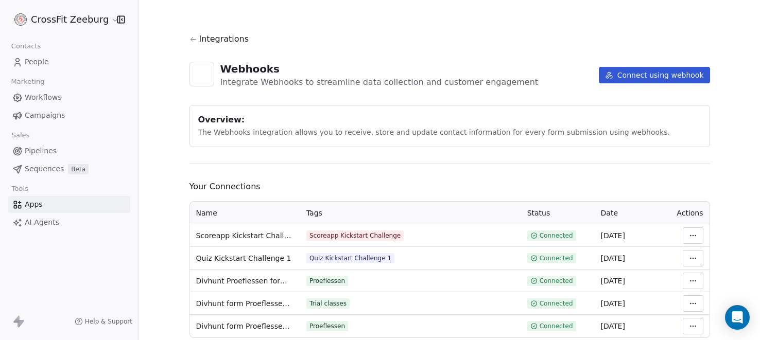
click at [702, 236] on html "CrossFit Zeeburg Contacts People Marketing Workflows Campaigns Sales Pipelines …" at bounding box center [380, 170] width 760 height 340
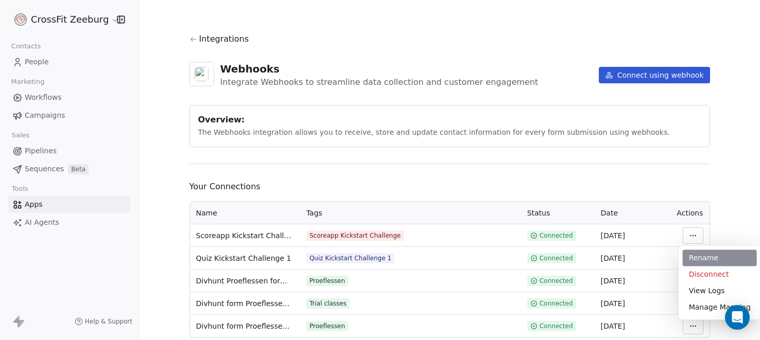
click at [702, 253] on div "Rename" at bounding box center [720, 258] width 74 height 16
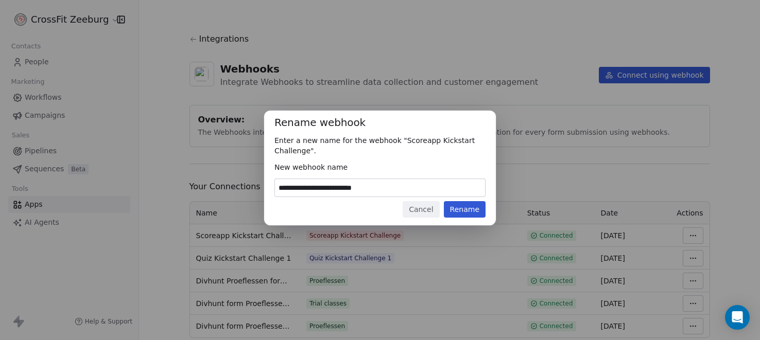
click at [428, 208] on button "Cancel" at bounding box center [421, 209] width 37 height 16
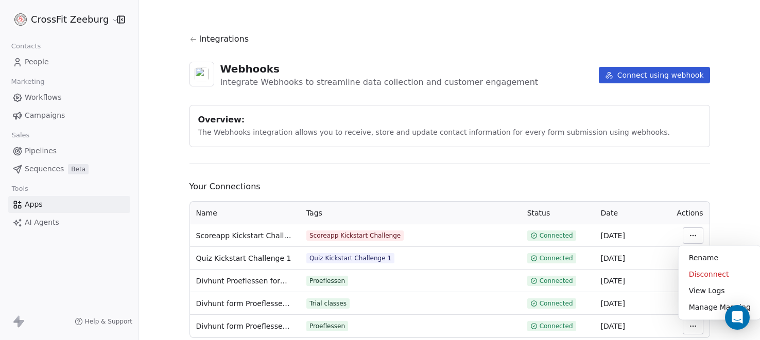
click at [692, 234] on html "CrossFit Zeeburg Contacts People Marketing Workflows Campaigns Sales Pipelines …" at bounding box center [380, 170] width 760 height 340
click at [692, 308] on div "Manage Mapping" at bounding box center [720, 307] width 74 height 16
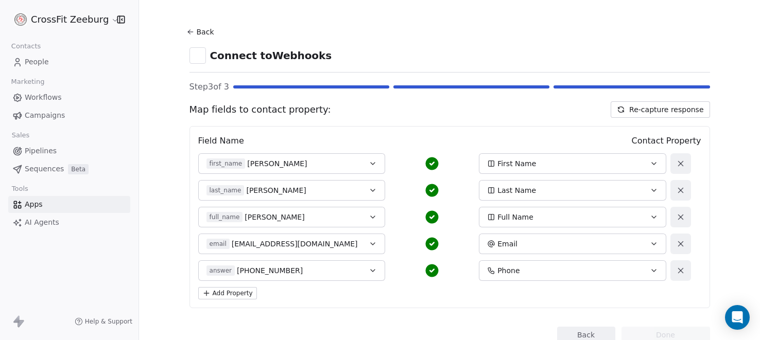
scroll to position [44, 0]
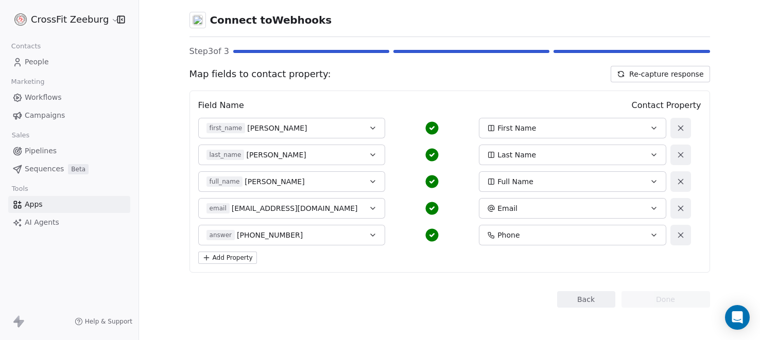
click at [579, 300] on button "Back" at bounding box center [586, 299] width 58 height 16
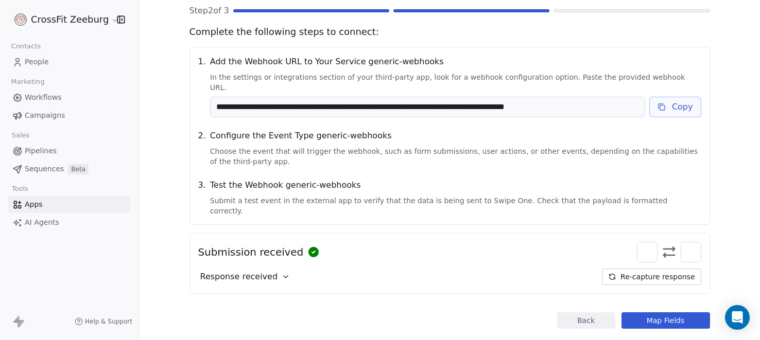
scroll to position [85, 0]
click at [573, 312] on button "Back" at bounding box center [586, 320] width 58 height 16
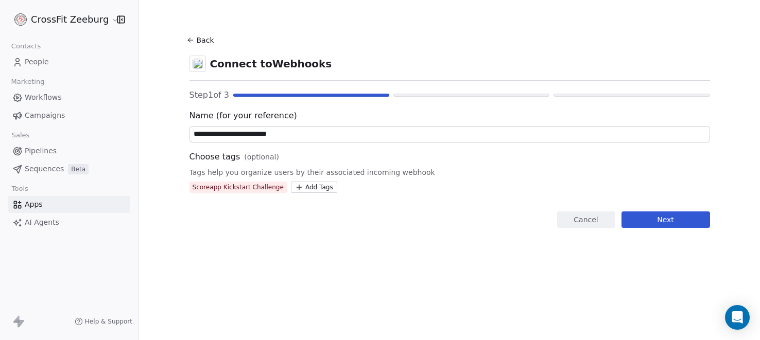
scroll to position [0, 0]
click at [590, 218] on button "Cancel" at bounding box center [586, 220] width 58 height 16
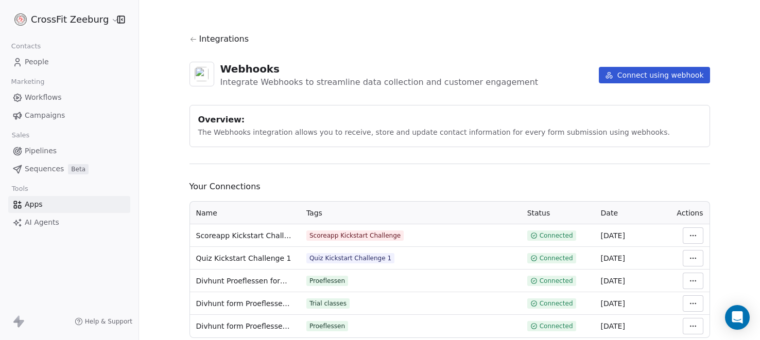
click at [42, 63] on span "People" at bounding box center [37, 62] width 24 height 11
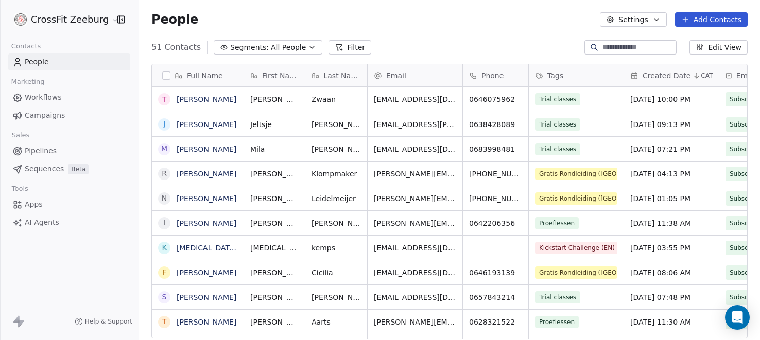
scroll to position [299, 621]
click at [41, 97] on span "Workflows" at bounding box center [43, 97] width 37 height 11
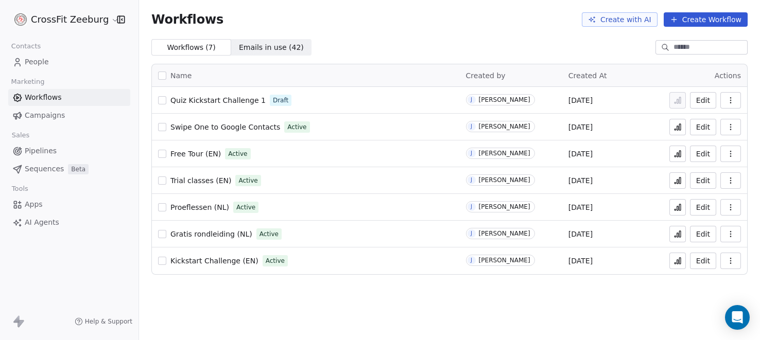
click at [699, 16] on button "Create Workflow" at bounding box center [706, 19] width 84 height 14
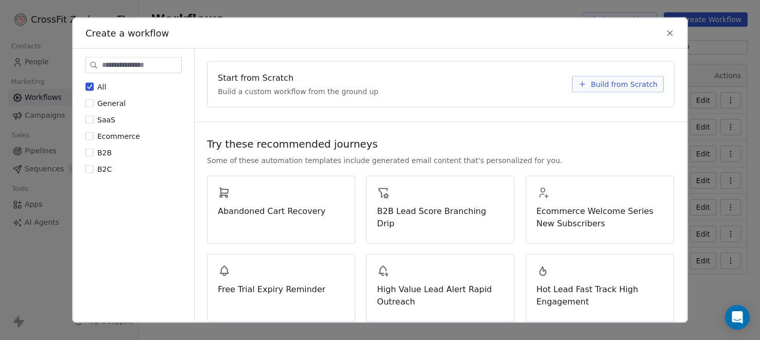
click at [604, 81] on span "Build from Scratch" at bounding box center [624, 84] width 67 height 10
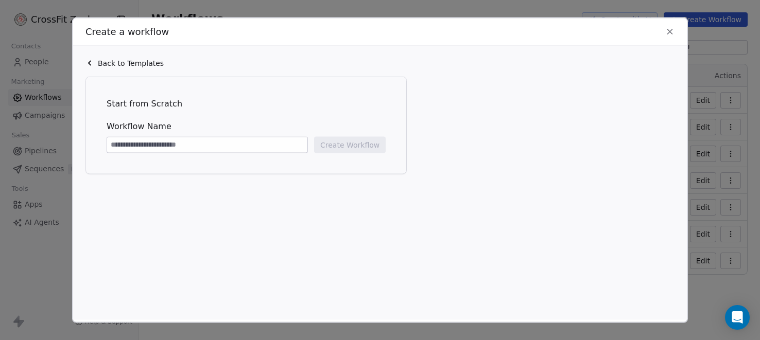
click at [208, 139] on input at bounding box center [207, 144] width 200 height 15
type input "**********"
click at [343, 147] on button "Create Workflow" at bounding box center [350, 144] width 72 height 16
